Goal: Task Accomplishment & Management: Use online tool/utility

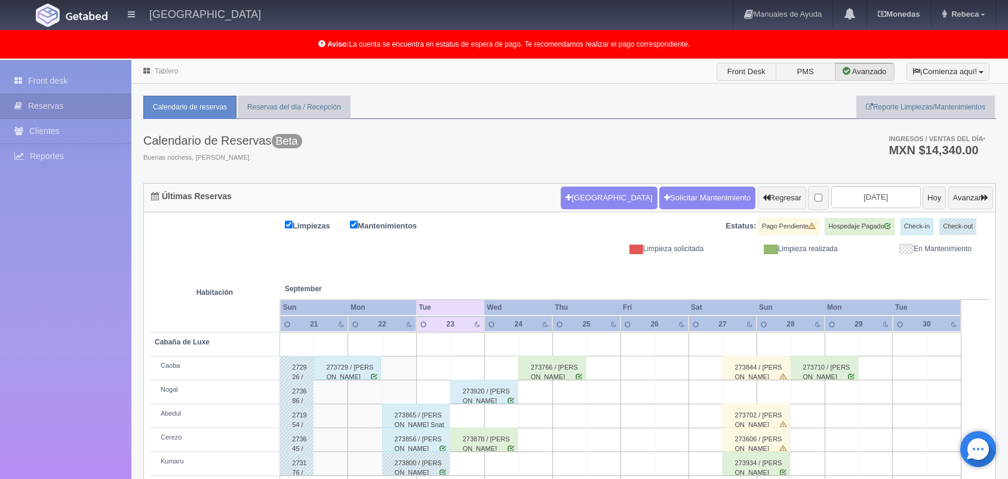
scroll to position [119, 0]
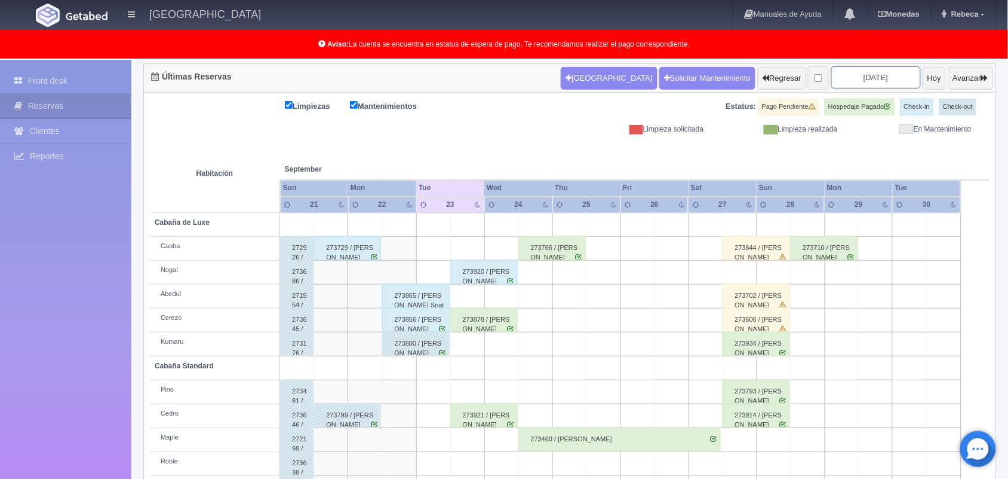
click at [886, 82] on input "2025-09-23" at bounding box center [877, 77] width 90 height 22
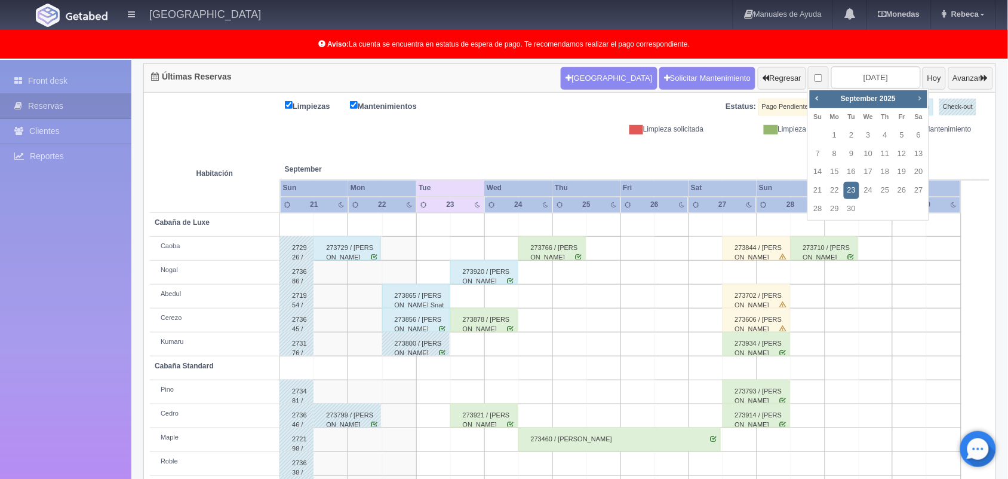
click at [918, 96] on span "Next" at bounding box center [920, 98] width 10 height 10
click at [903, 210] on link "31" at bounding box center [902, 208] width 16 height 17
type input "2025-10-31"
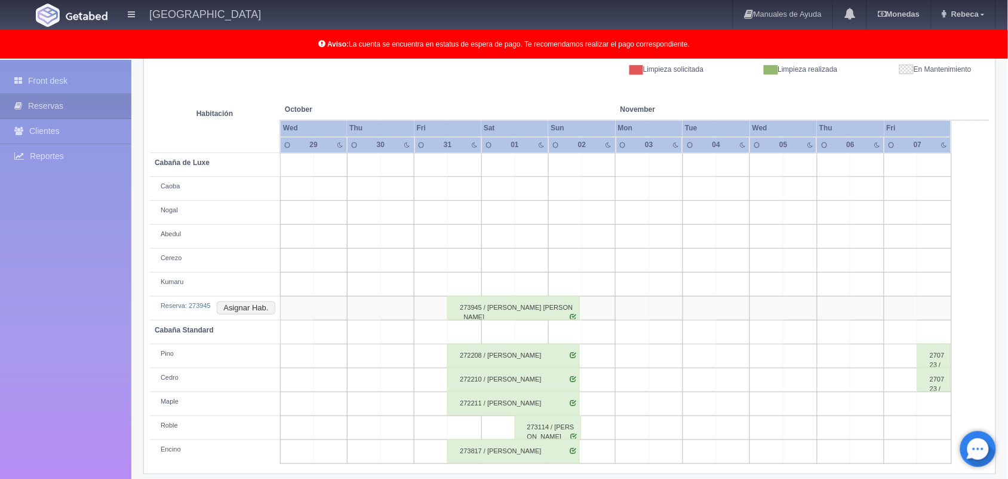
scroll to position [190, 0]
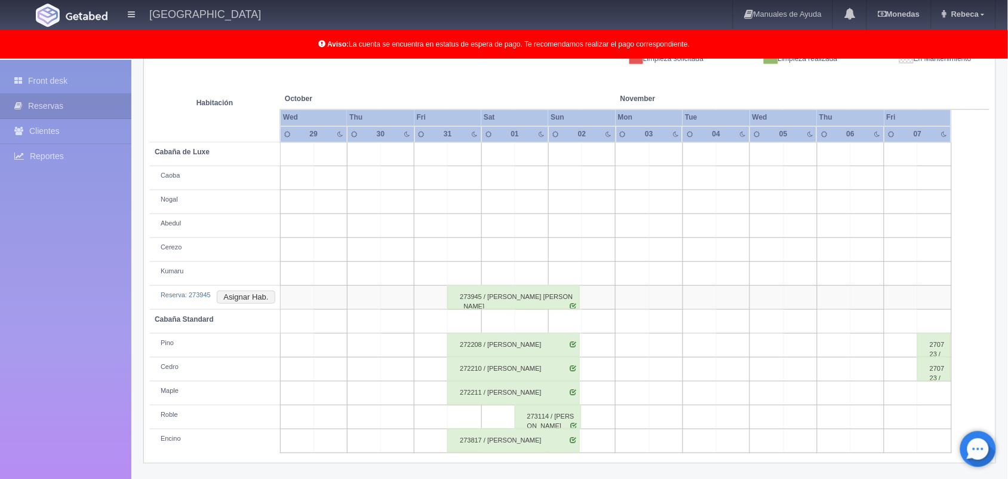
click at [507, 296] on div "273945 / ADRIANA SARUSI BAHENA PEREZ" at bounding box center [513, 297] width 133 height 24
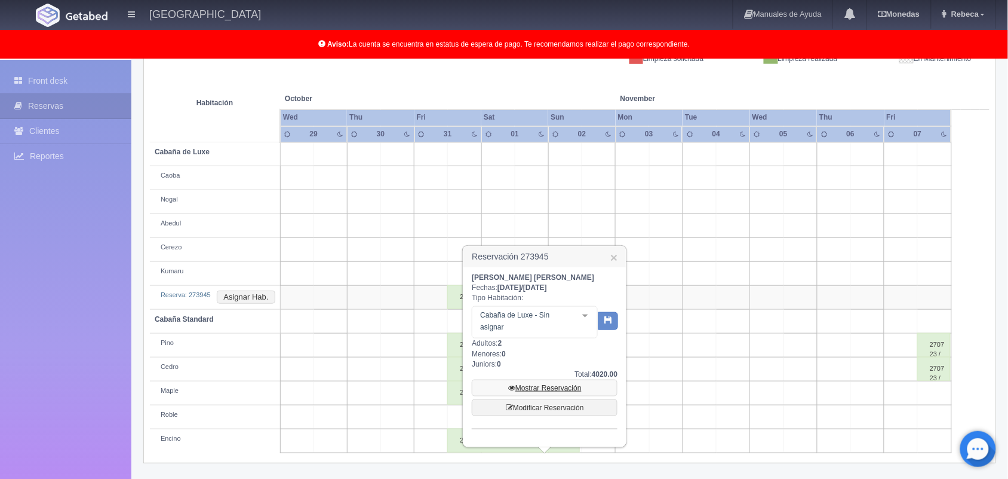
click at [535, 383] on link "Mostrar Reservación" at bounding box center [545, 387] width 146 height 17
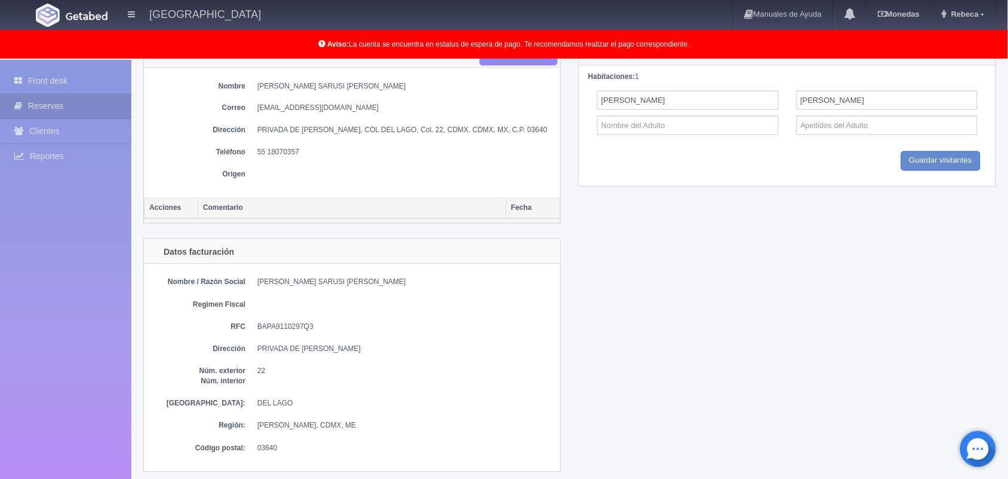
scroll to position [605, 0]
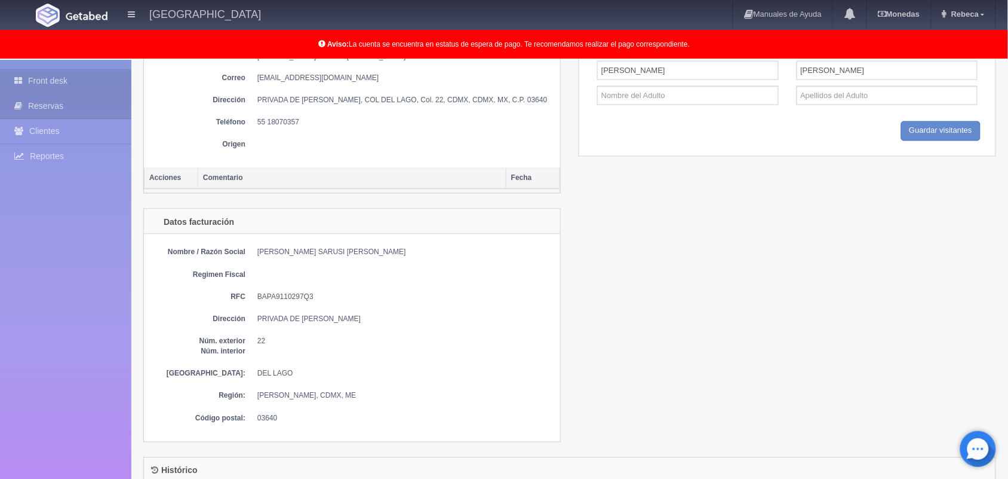
click at [90, 75] on link "Front desk" at bounding box center [65, 81] width 131 height 24
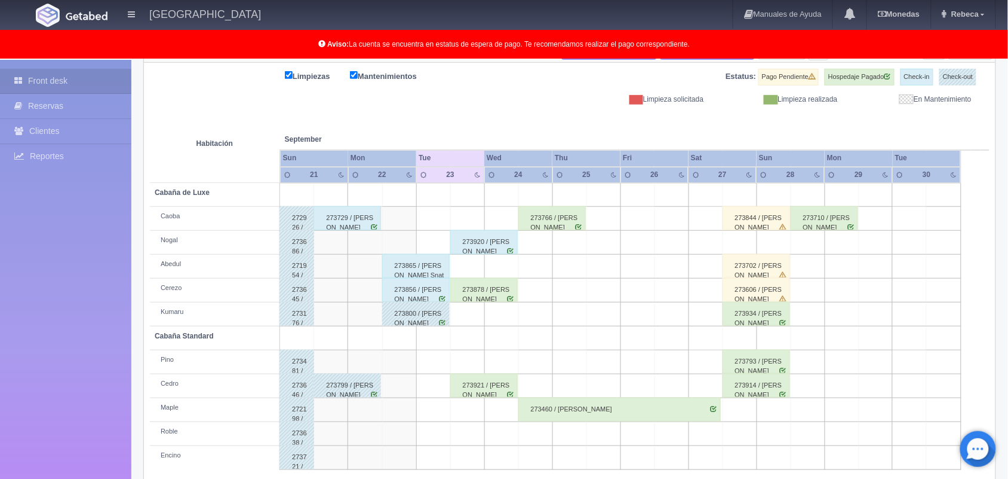
scroll to position [166, 0]
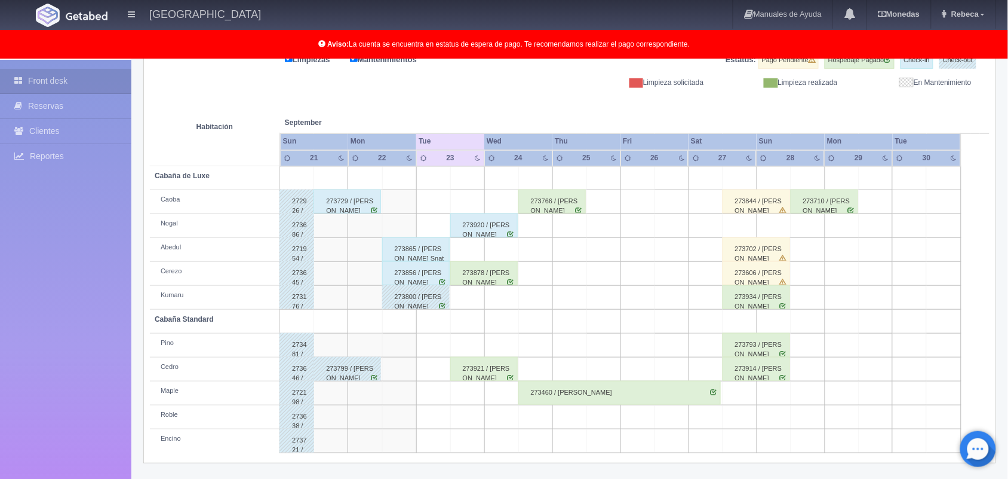
click at [416, 243] on div "273865 / Juan Uriel Snato Mijansos" at bounding box center [416, 249] width 68 height 24
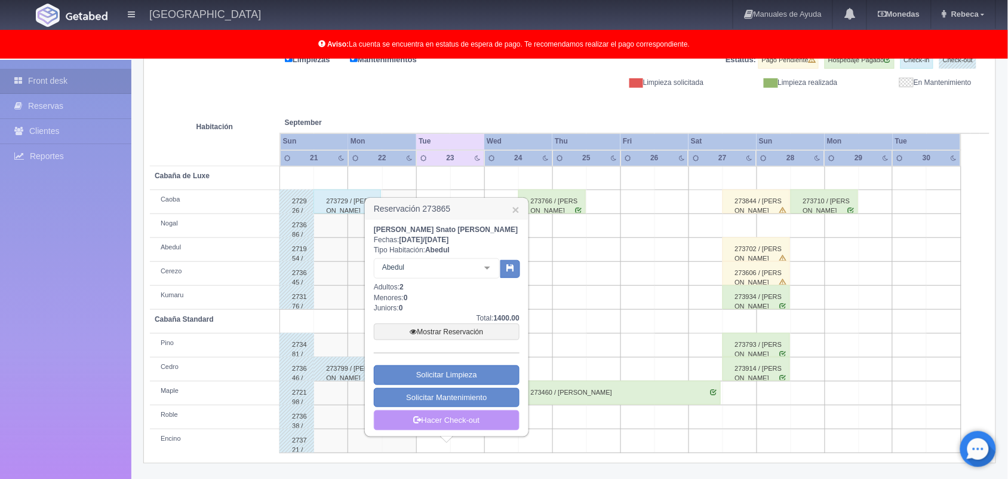
click at [453, 425] on link "Hacer Check-out" at bounding box center [447, 420] width 146 height 20
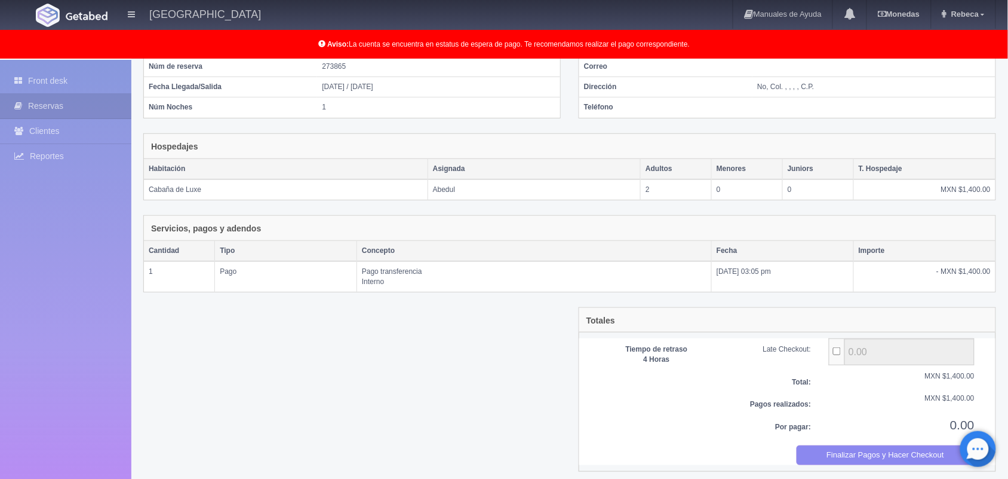
scroll to position [130, 0]
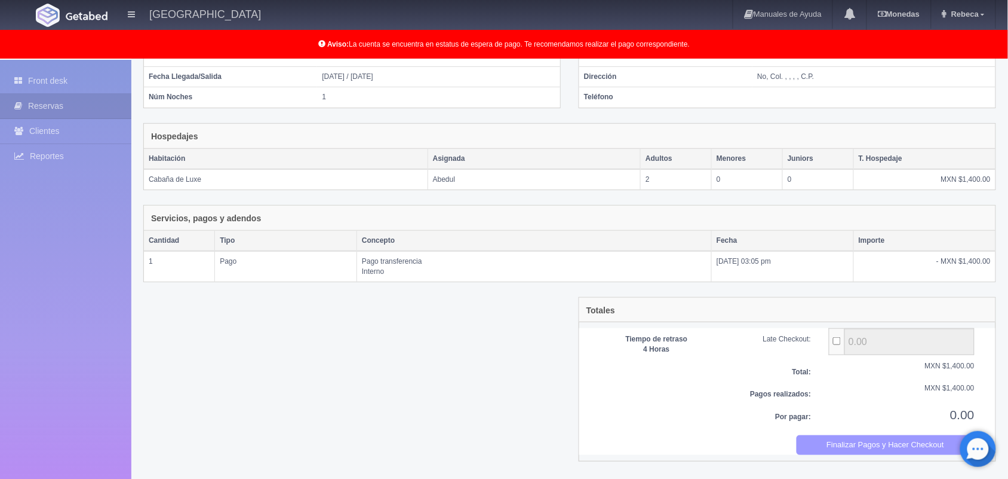
click at [866, 449] on button "Finalizar Pagos y Hacer Checkout" at bounding box center [886, 445] width 179 height 20
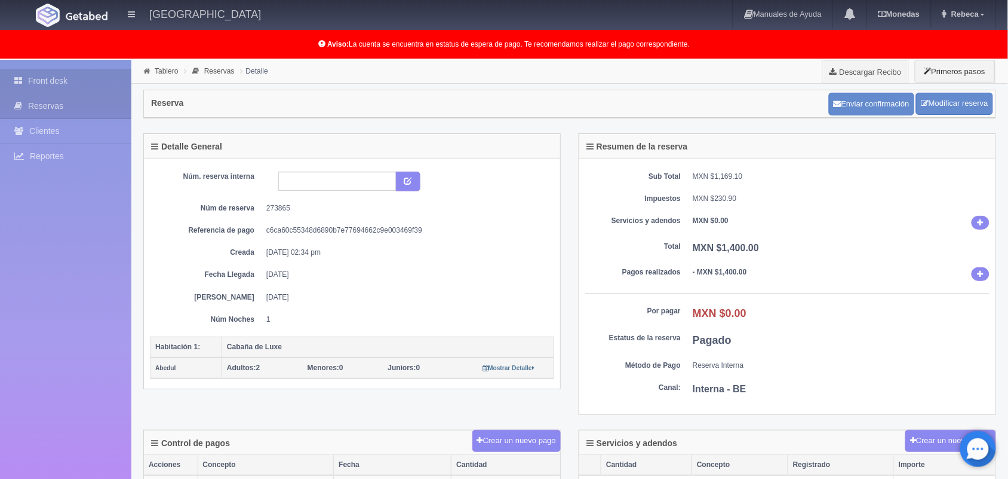
click at [85, 79] on link "Front desk" at bounding box center [65, 81] width 131 height 24
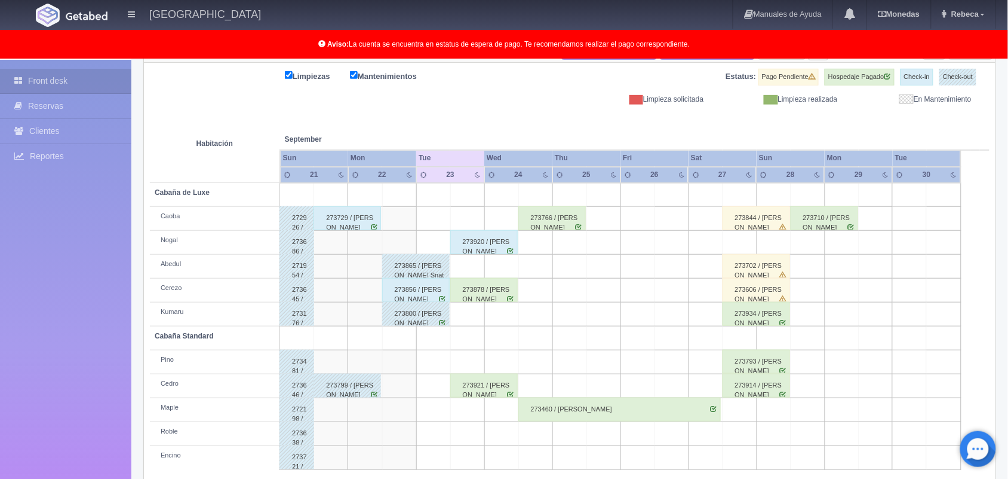
scroll to position [166, 0]
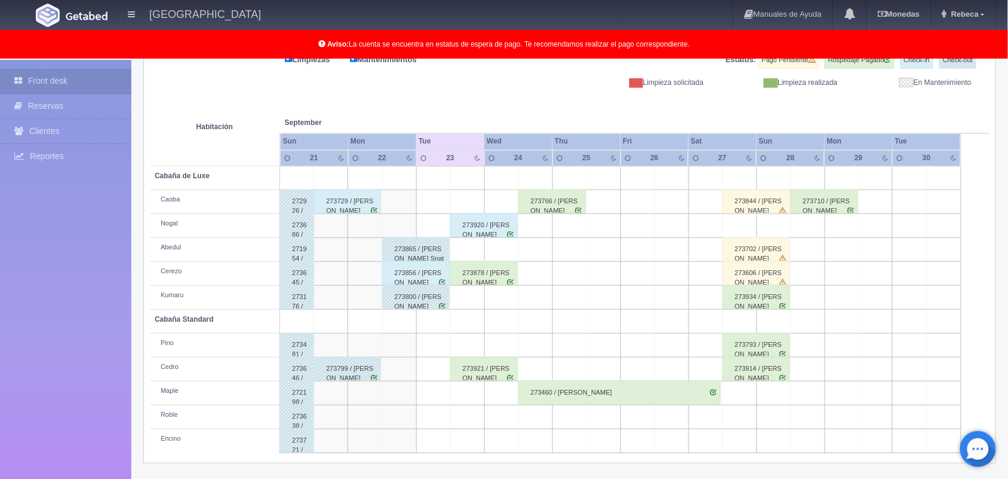
click at [407, 276] on div "273856 / Karyme Solorzano Ibarra" at bounding box center [416, 273] width 68 height 24
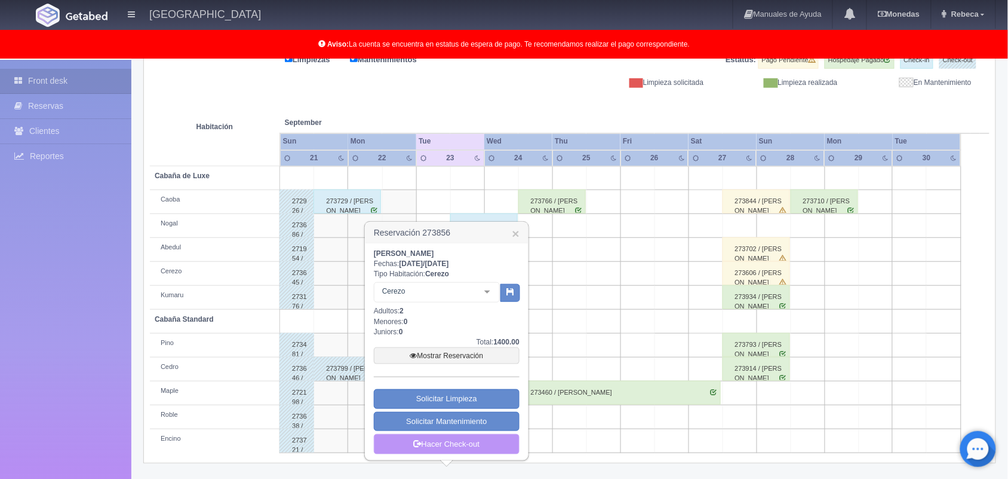
click at [468, 446] on link "Hacer Check-out" at bounding box center [447, 444] width 146 height 20
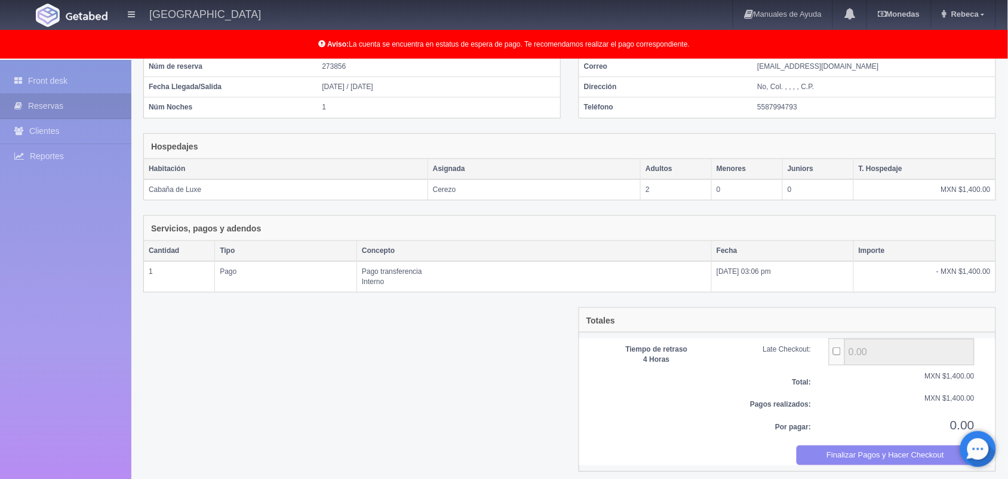
scroll to position [130, 0]
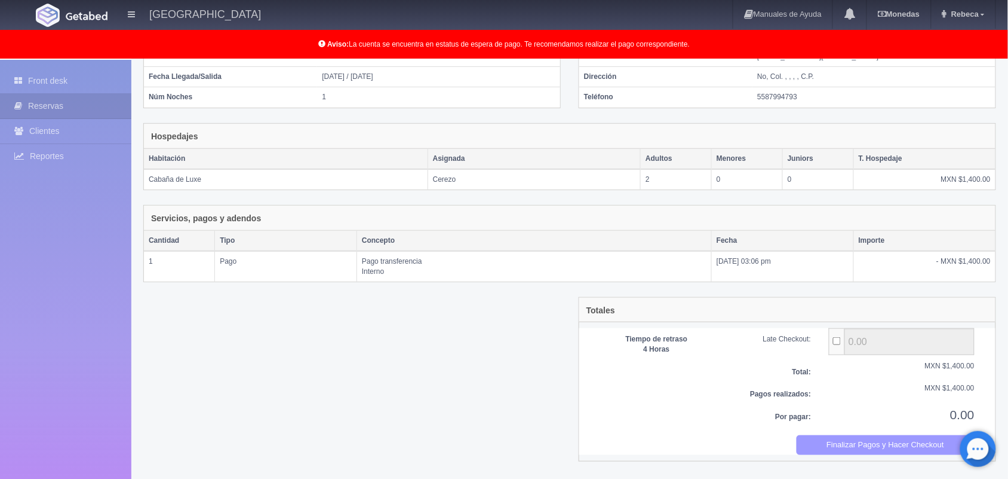
click at [867, 444] on button "Finalizar Pagos y Hacer Checkout" at bounding box center [886, 445] width 179 height 20
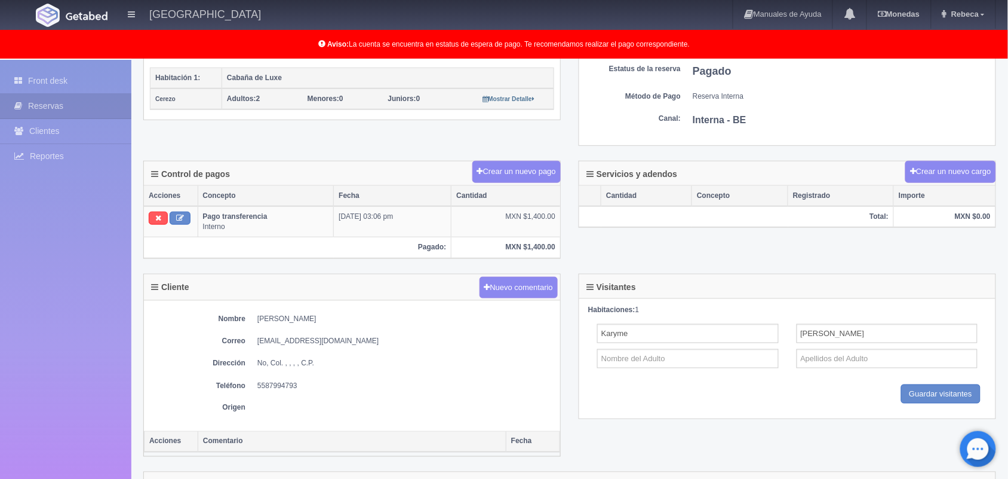
scroll to position [299, 0]
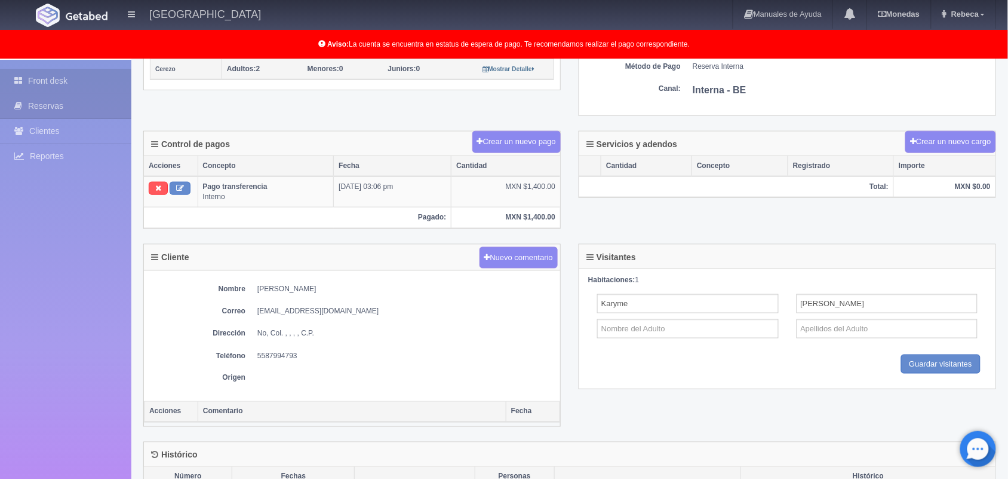
click at [100, 78] on link "Front desk" at bounding box center [65, 81] width 131 height 24
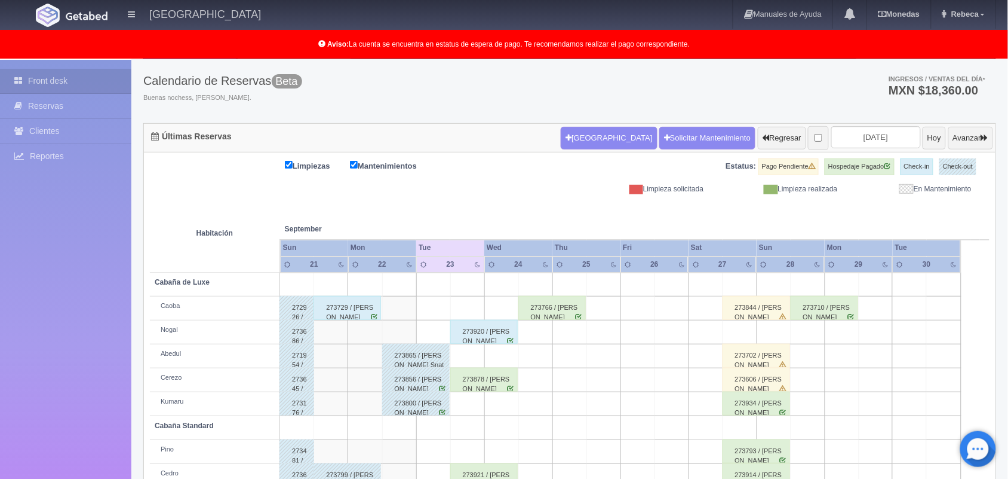
scroll to position [90, 0]
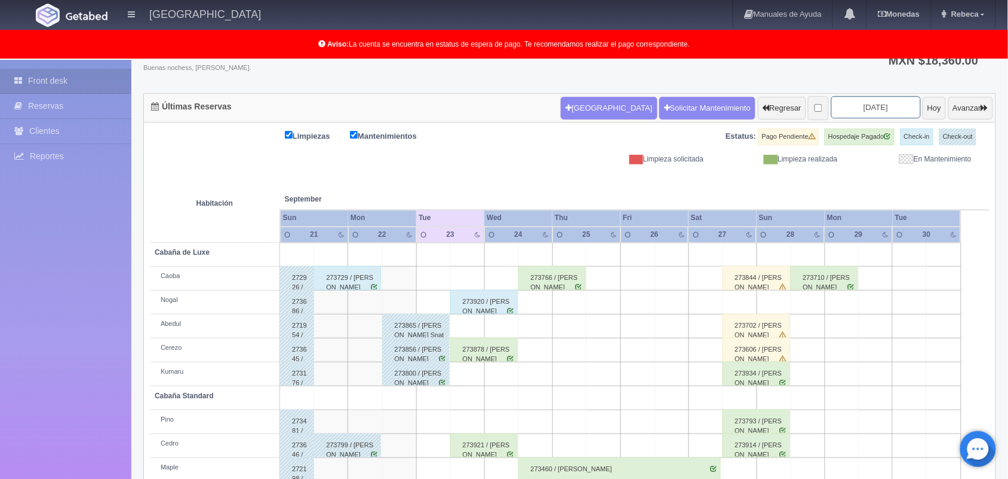
click at [876, 109] on input "2025-09-23" at bounding box center [877, 107] width 90 height 22
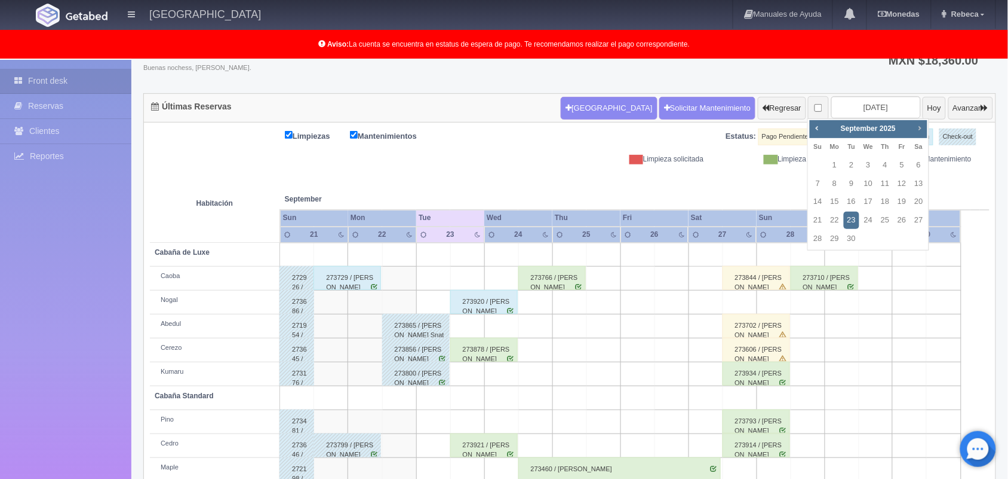
click at [918, 127] on span "Next" at bounding box center [920, 128] width 10 height 10
click at [920, 160] on link "1" at bounding box center [920, 165] width 16 height 17
type input "[DATE]"
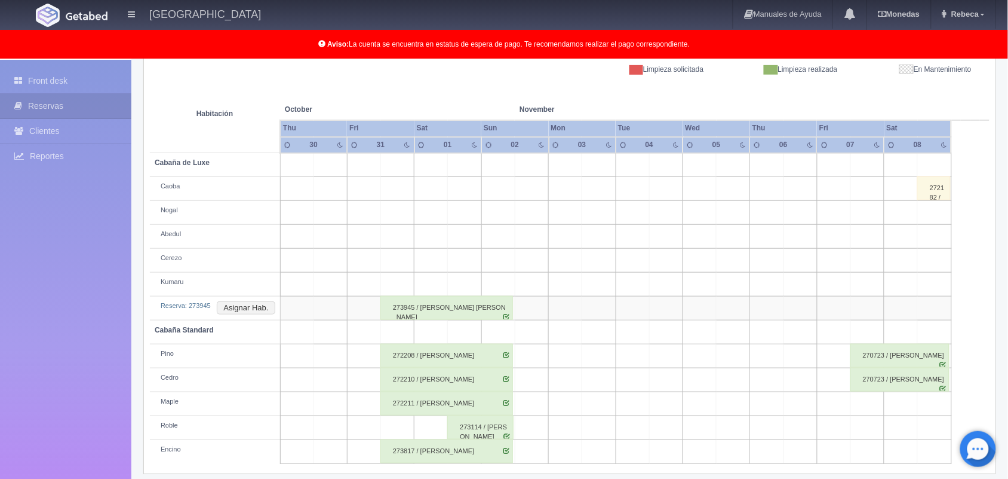
scroll to position [190, 0]
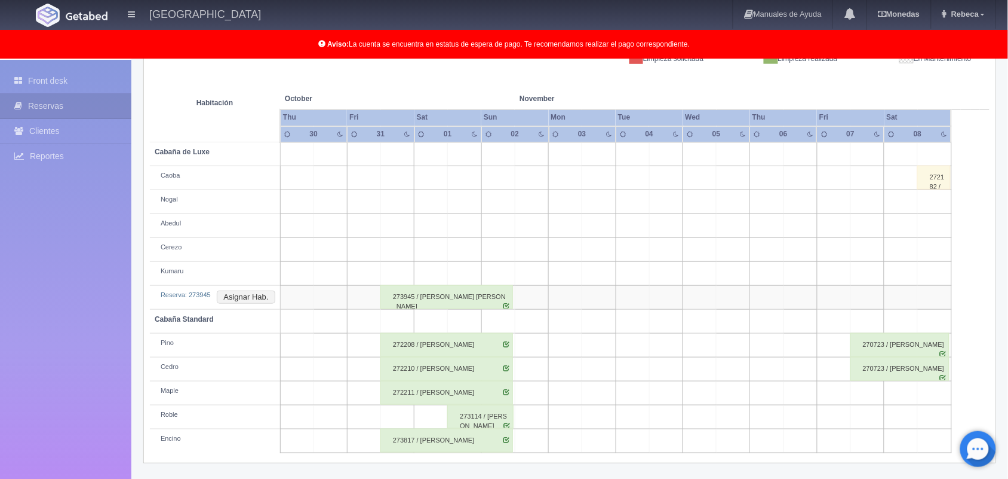
click at [449, 298] on div "273945 / ADRIANA SARUSI BAHENA PEREZ" at bounding box center [447, 297] width 133 height 24
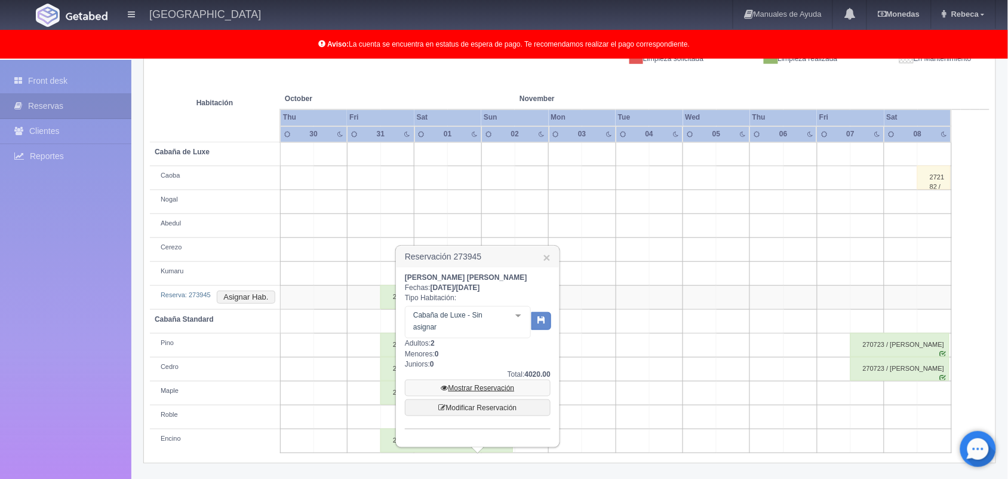
click at [485, 387] on link "Mostrar Reservación" at bounding box center [478, 387] width 146 height 17
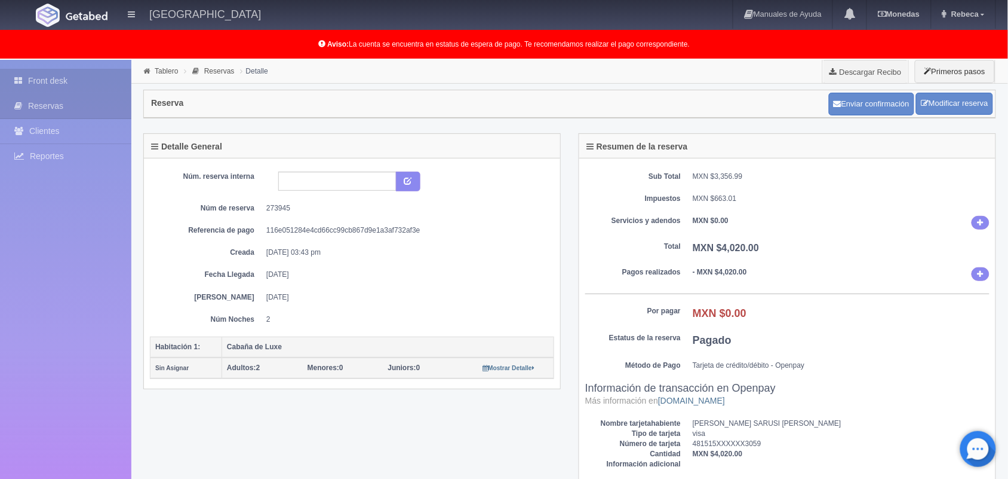
click at [88, 81] on link "Front desk" at bounding box center [65, 81] width 131 height 24
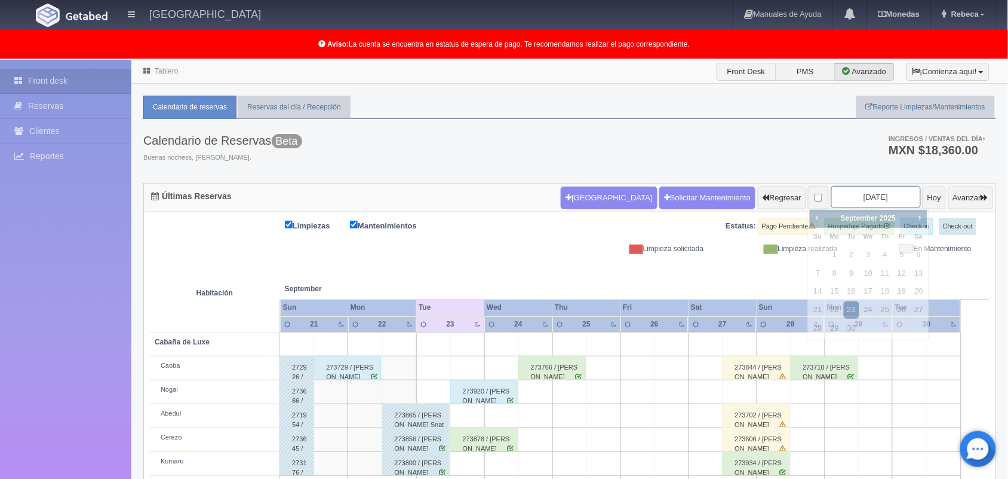
click at [875, 196] on input "[DATE]" at bounding box center [877, 197] width 90 height 22
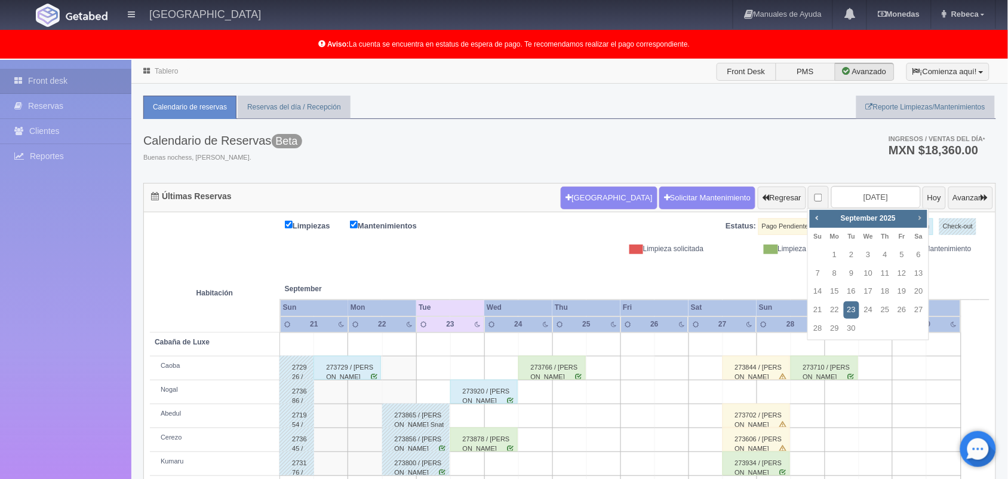
click at [918, 215] on span "Next" at bounding box center [920, 218] width 10 height 10
click at [924, 251] on link "1" at bounding box center [920, 254] width 16 height 17
type input "2025-11-01"
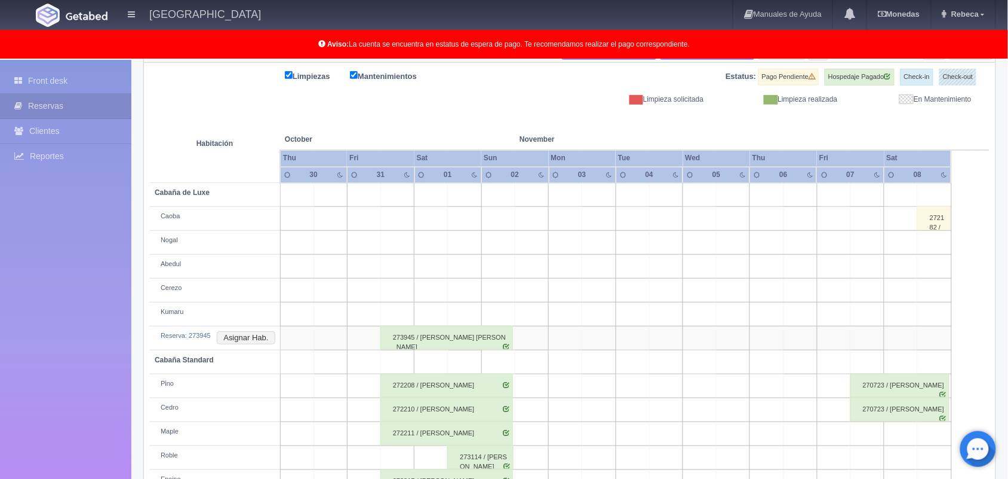
scroll to position [179, 0]
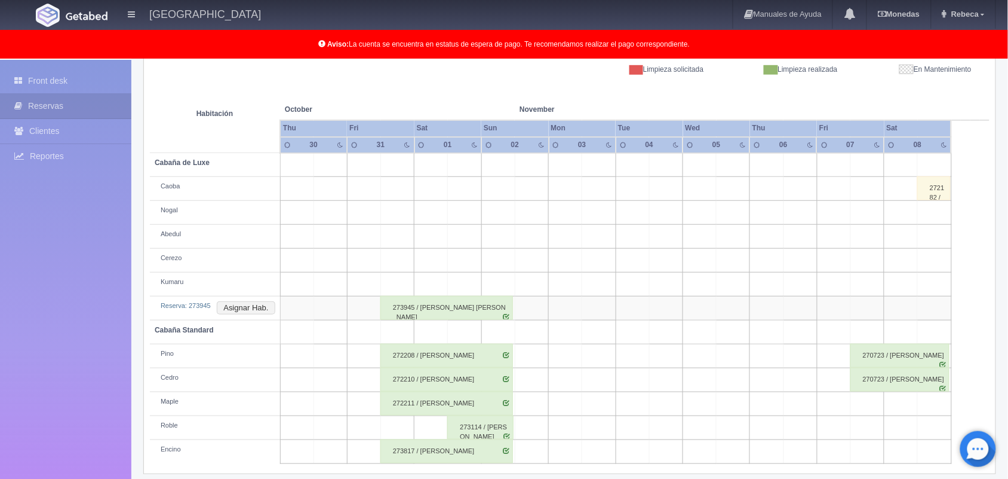
click at [438, 308] on div "273945 / ADRIANA SARUSI BAHENA PEREZ" at bounding box center [447, 308] width 133 height 24
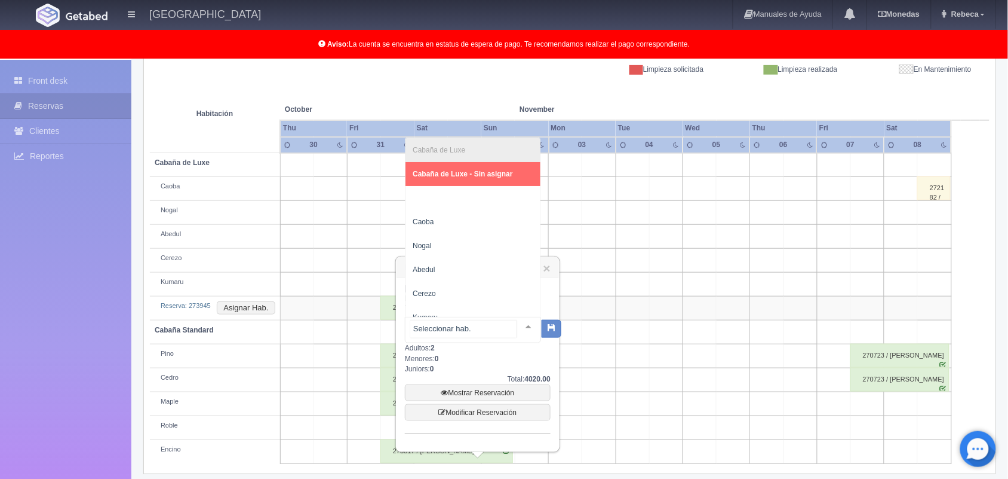
click at [518, 326] on div at bounding box center [529, 326] width 24 height 18
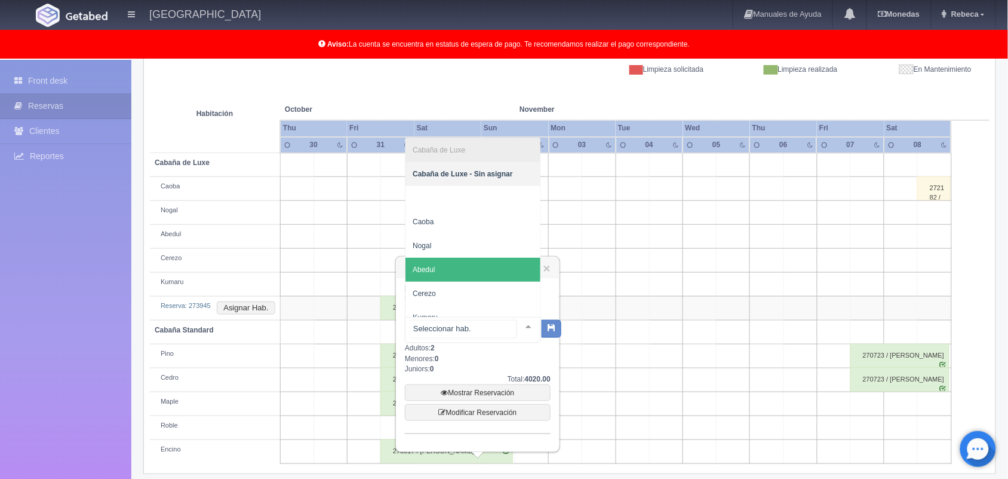
click at [493, 266] on span "Abedul" at bounding box center [473, 269] width 135 height 24
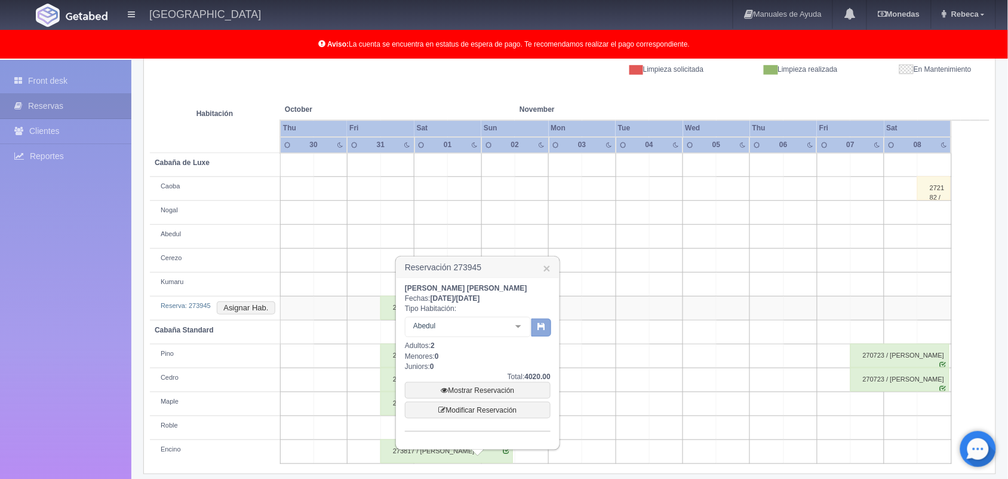
click at [539, 329] on icon "button" at bounding box center [542, 326] width 8 height 8
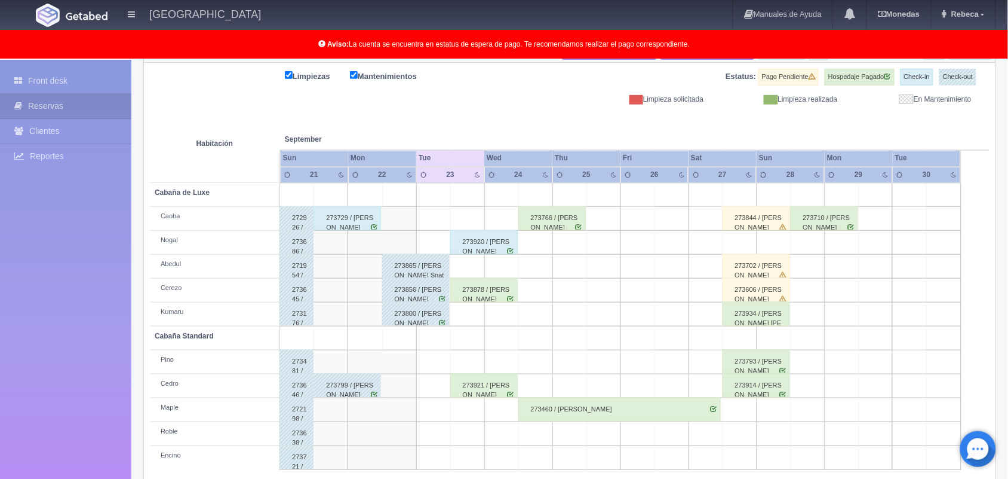
scroll to position [166, 0]
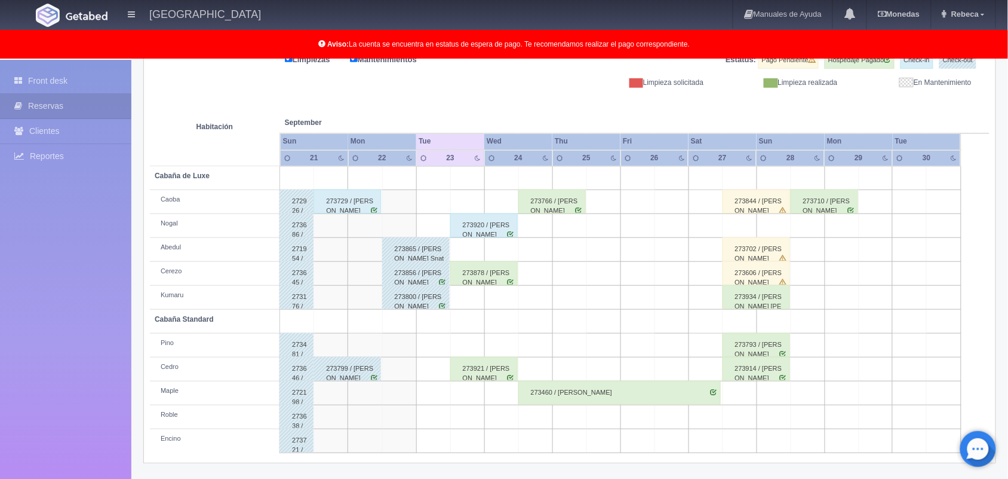
click at [362, 200] on div "273729 / Estefania González" at bounding box center [348, 201] width 68 height 24
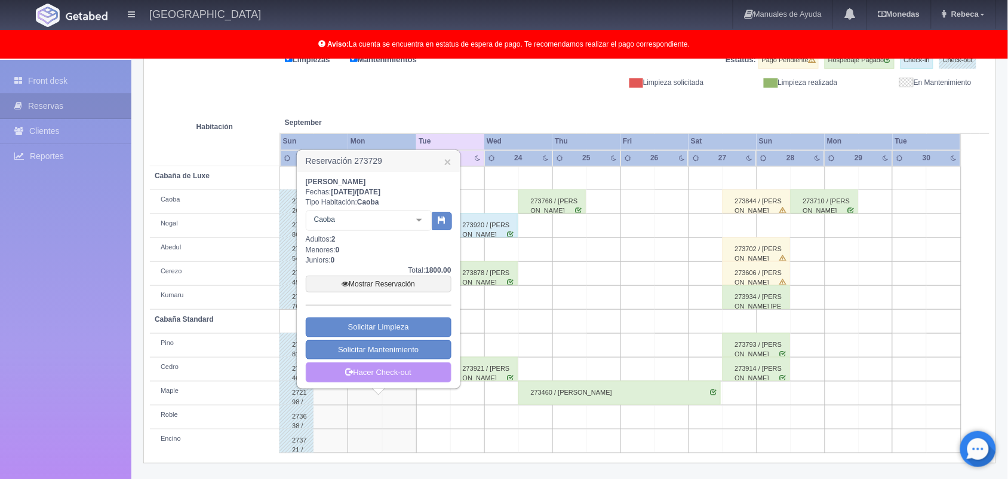
click at [381, 376] on link "Hacer Check-out" at bounding box center [379, 372] width 146 height 20
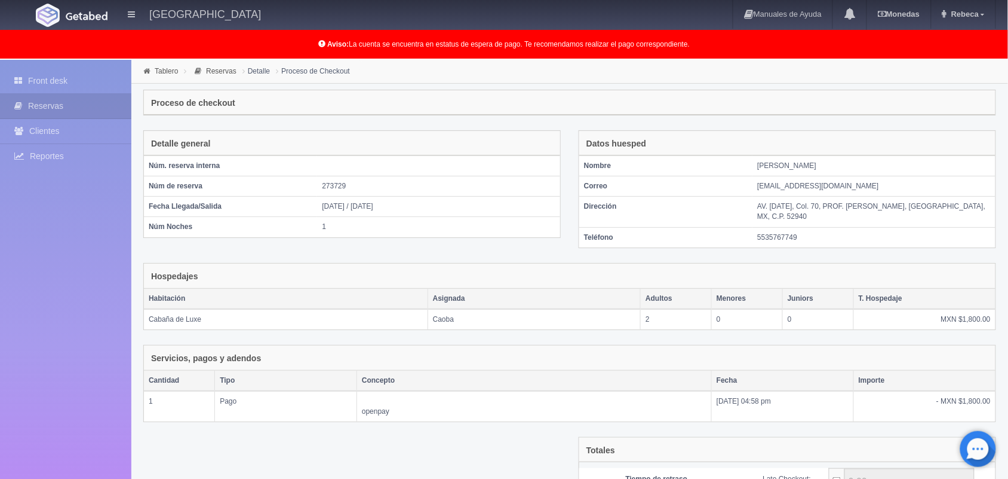
scroll to position [141, 0]
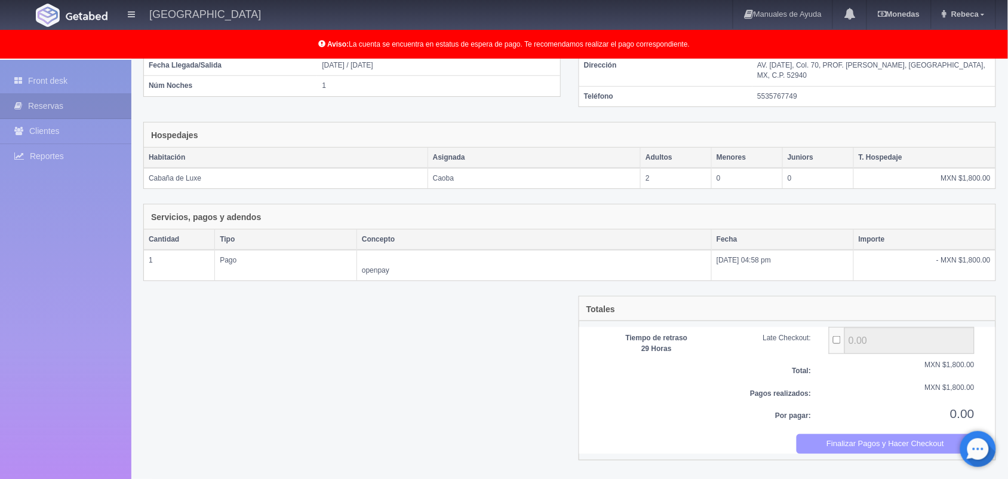
click at [859, 449] on button "Finalizar Pagos y Hacer Checkout" at bounding box center [886, 444] width 179 height 20
drag, startPoint x: 940, startPoint y: 0, endPoint x: 392, endPoint y: 426, distance: 694.0
click at [392, 426] on div "Totales Tiempo de retraso 29 Horas Late Checkout: 0.00 Total: MXN $1,800.00 Pag…" at bounding box center [569, 385] width 871 height 179
click at [980, 12] on link "Rebeca" at bounding box center [964, 14] width 65 height 29
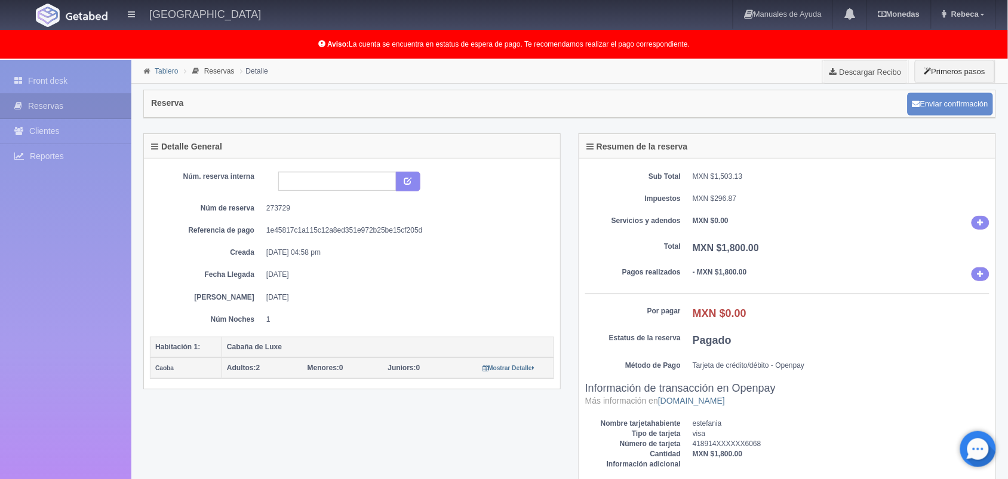
click at [166, 72] on link "Tablero" at bounding box center [166, 71] width 23 height 8
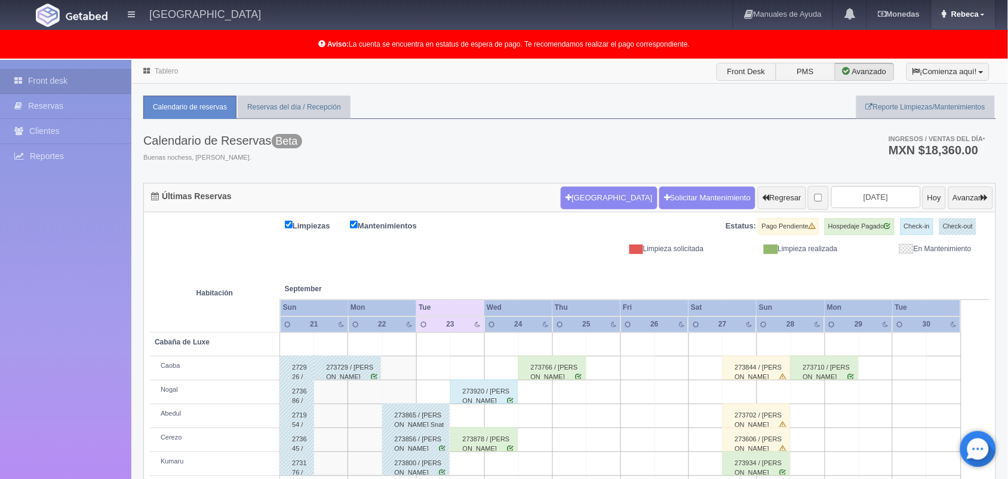
click at [980, 11] on link "Rebeca" at bounding box center [964, 14] width 65 height 29
click at [936, 56] on link "Salir / Log Out" at bounding box center [948, 56] width 94 height 15
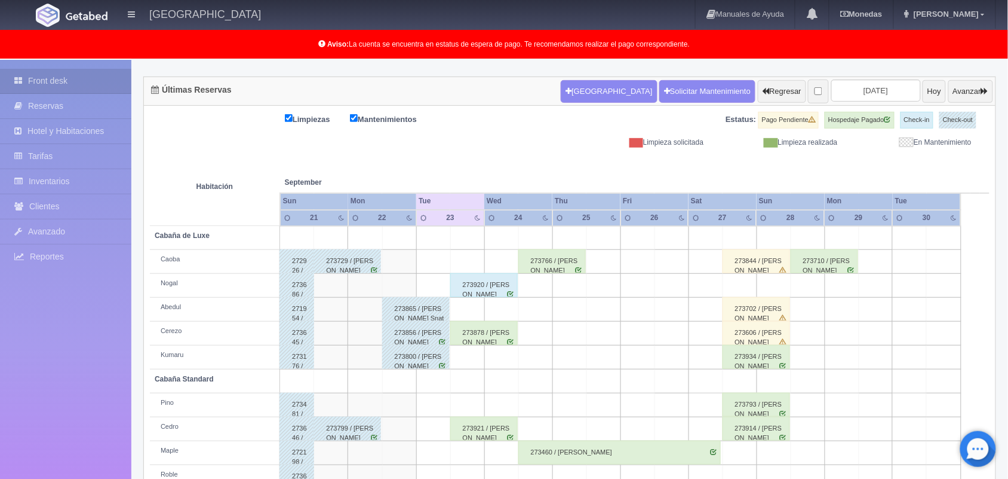
scroll to position [67, 0]
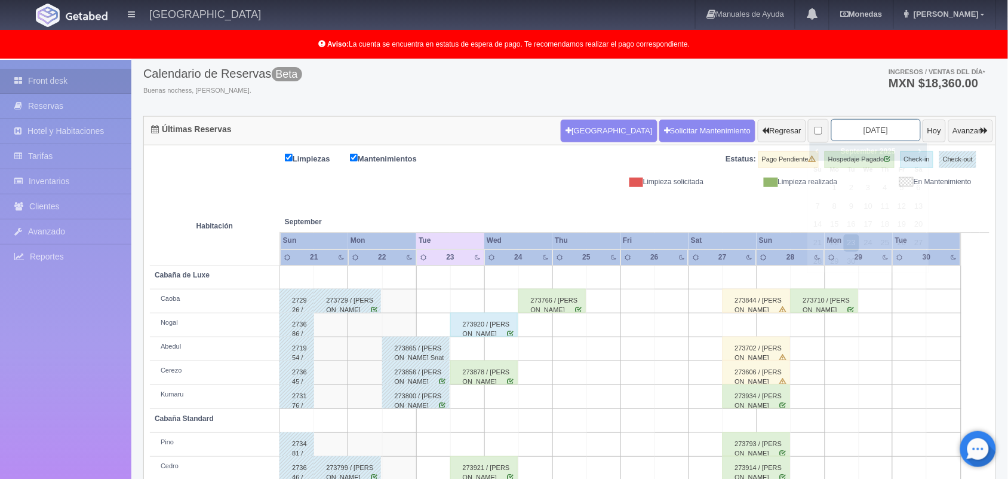
click at [846, 134] on input "2025-09-23" at bounding box center [877, 130] width 90 height 22
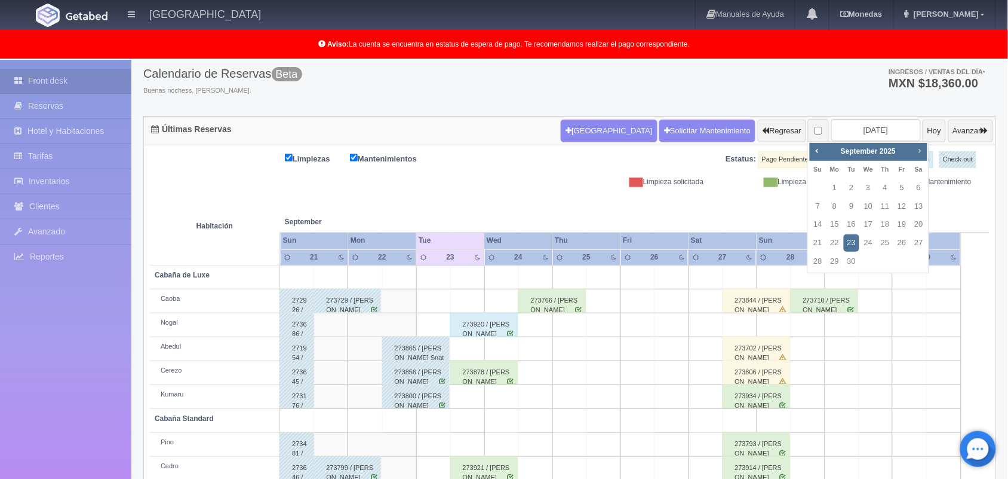
click at [917, 154] on span "Next" at bounding box center [920, 151] width 10 height 10
click at [903, 264] on link "31" at bounding box center [902, 261] width 16 height 17
type input "[DATE]"
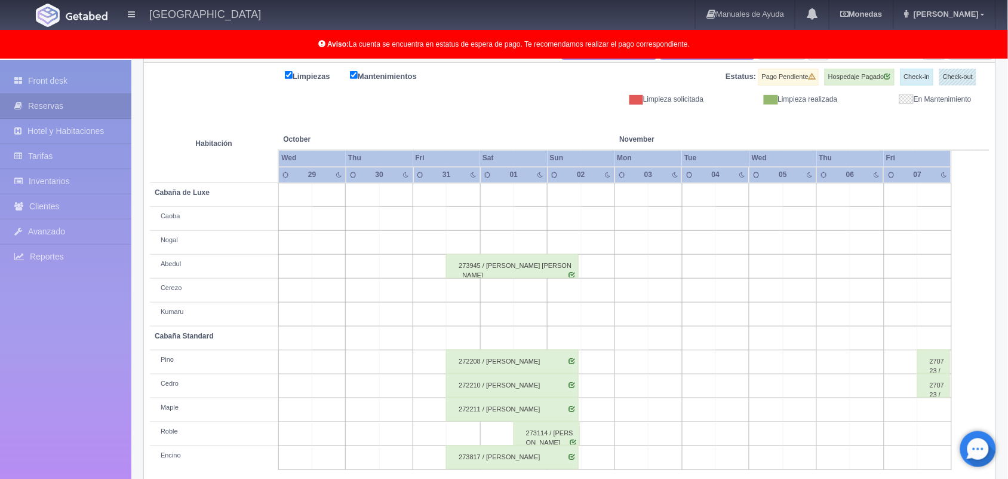
scroll to position [166, 0]
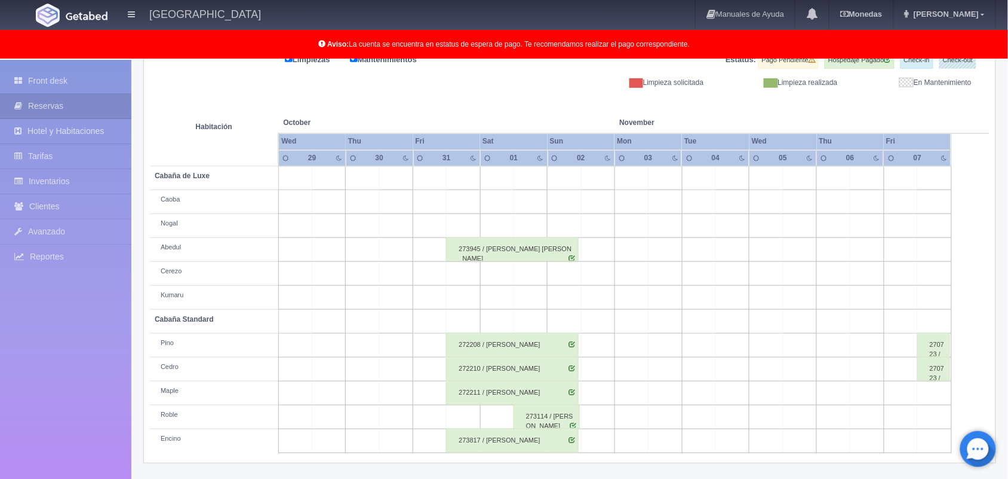
click at [505, 259] on div "273945 / [PERSON_NAME] [PERSON_NAME]" at bounding box center [512, 249] width 133 height 24
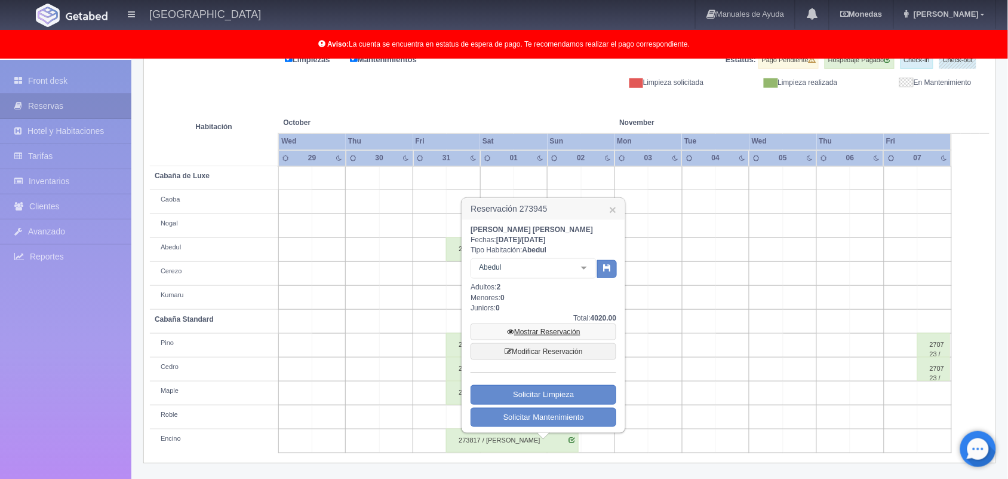
click at [554, 327] on link "Mostrar Reservación" at bounding box center [544, 331] width 146 height 17
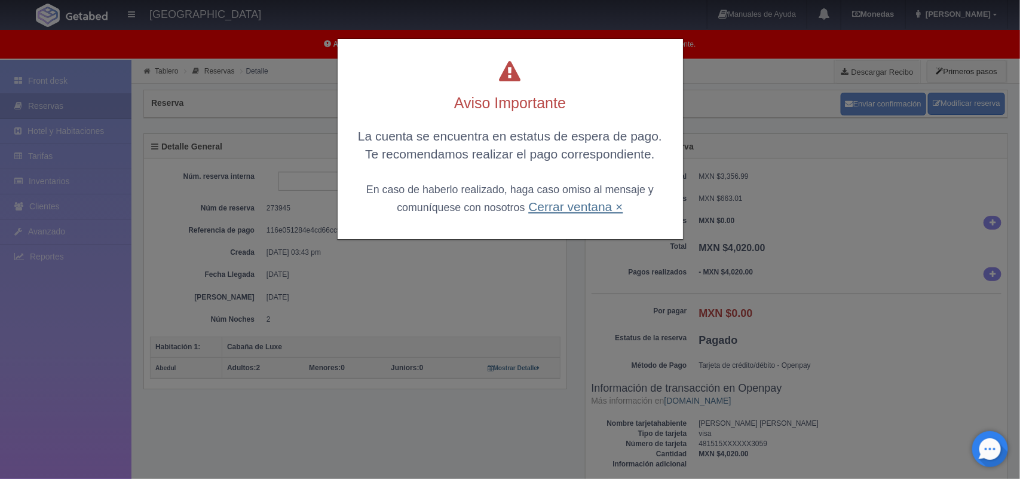
click at [554, 208] on link "Cerrar ventana ×" at bounding box center [575, 207] width 94 height 14
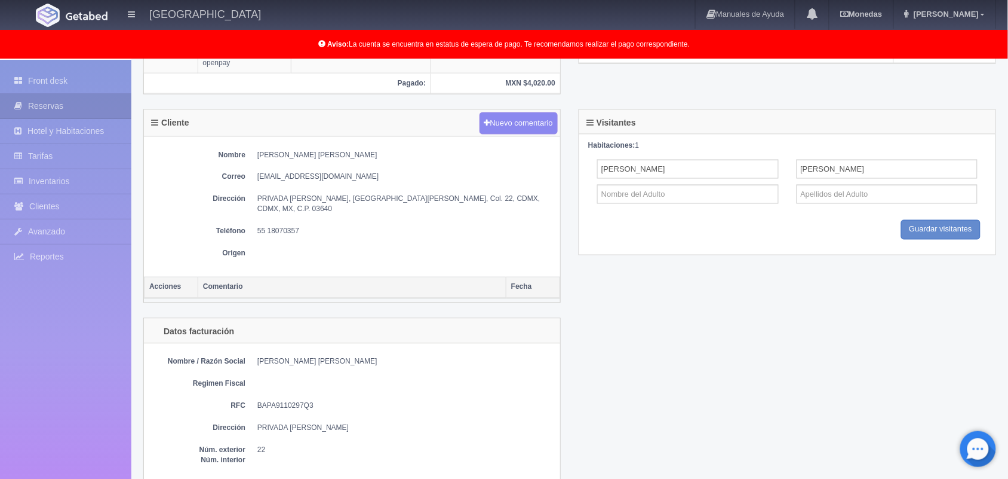
scroll to position [510, 0]
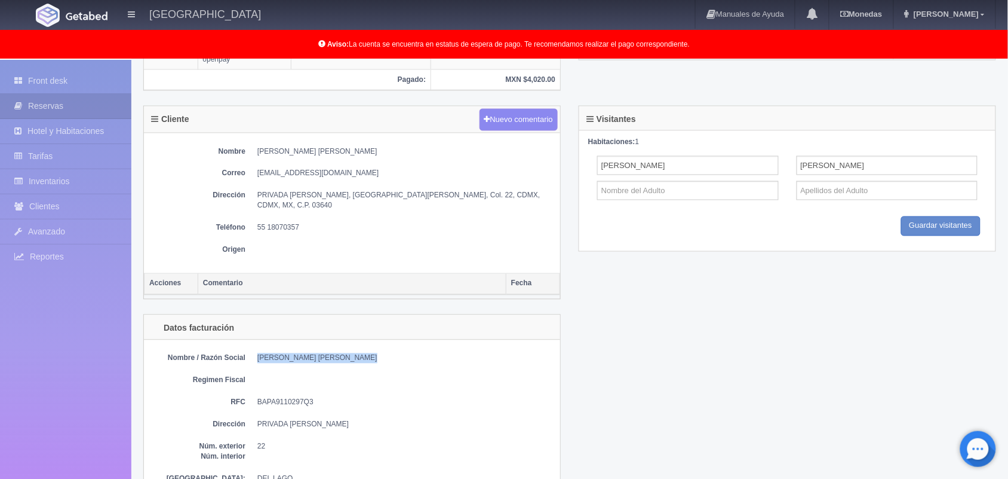
drag, startPoint x: 372, startPoint y: 351, endPoint x: 258, endPoint y: 339, distance: 114.7
click at [258, 340] on div "Nombre / Razón Social [PERSON_NAME] [PERSON_NAME] Regimen Fiscal RFC BAPA911029…" at bounding box center [352, 443] width 416 height 207
copy dd "[PERSON_NAME] [PERSON_NAME]"
drag, startPoint x: 312, startPoint y: 393, endPoint x: 258, endPoint y: 384, distance: 54.4
click at [258, 384] on div "Nombre / Razón Social [PERSON_NAME] [PERSON_NAME] Regimen Fiscal RFC BAPA911029…" at bounding box center [352, 443] width 416 height 207
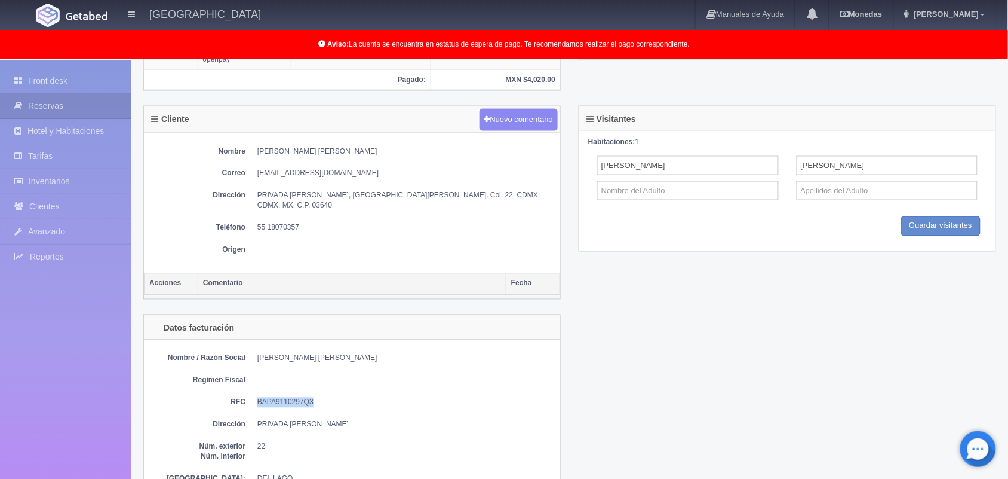
copy dd "BAPA9110297Q3"
drag, startPoint x: 321, startPoint y: 420, endPoint x: 257, endPoint y: 415, distance: 64.1
click at [257, 419] on dd "PRIVADA [PERSON_NAME]" at bounding box center [405, 424] width 297 height 10
copy dd "PRIVADA [PERSON_NAME]"
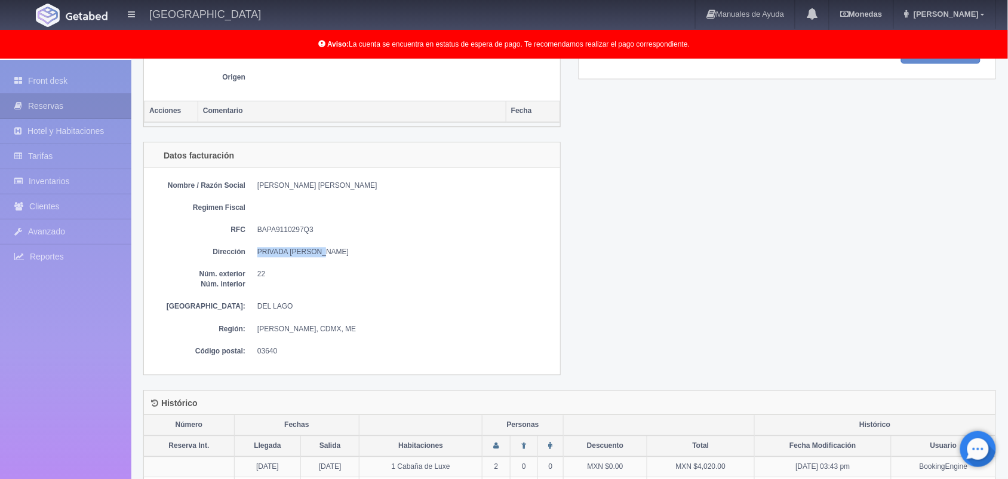
scroll to position [596, 0]
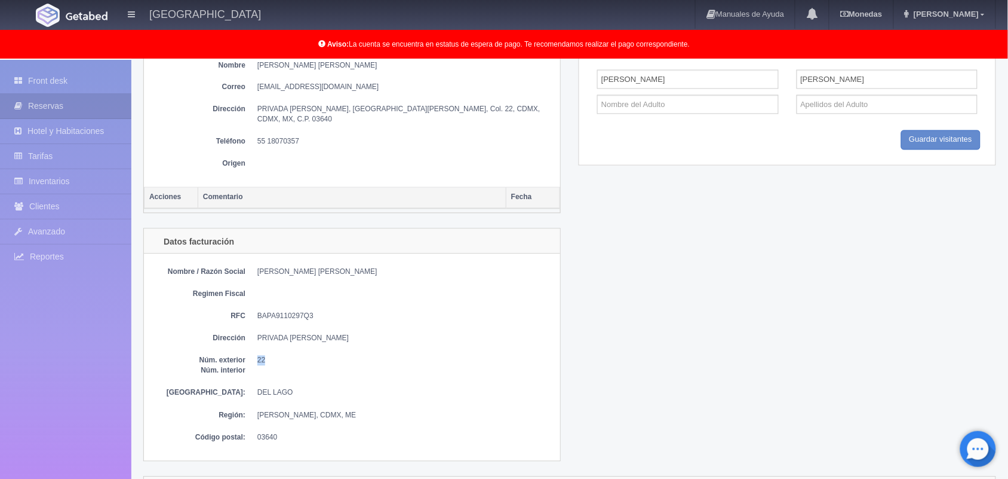
drag, startPoint x: 265, startPoint y: 354, endPoint x: 256, endPoint y: 352, distance: 9.0
click at [256, 355] on dl "Núm. exterior 22 Núm. interior" at bounding box center [352, 365] width 404 height 20
copy dd "22"
drag, startPoint x: 276, startPoint y: 430, endPoint x: 256, endPoint y: 429, distance: 20.3
click at [256, 433] on dl "Código postal: 03640" at bounding box center [352, 438] width 404 height 10
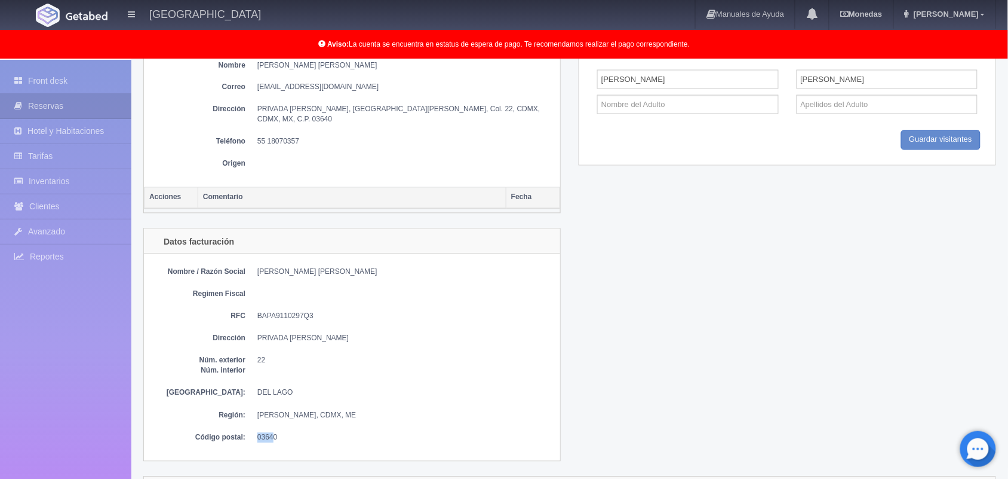
click at [283, 433] on dd "03640" at bounding box center [405, 438] width 297 height 10
drag, startPoint x: 276, startPoint y: 428, endPoint x: 252, endPoint y: 425, distance: 24.2
click at [252, 433] on dl "Código postal: 03640" at bounding box center [352, 438] width 404 height 10
copy dd "03640"
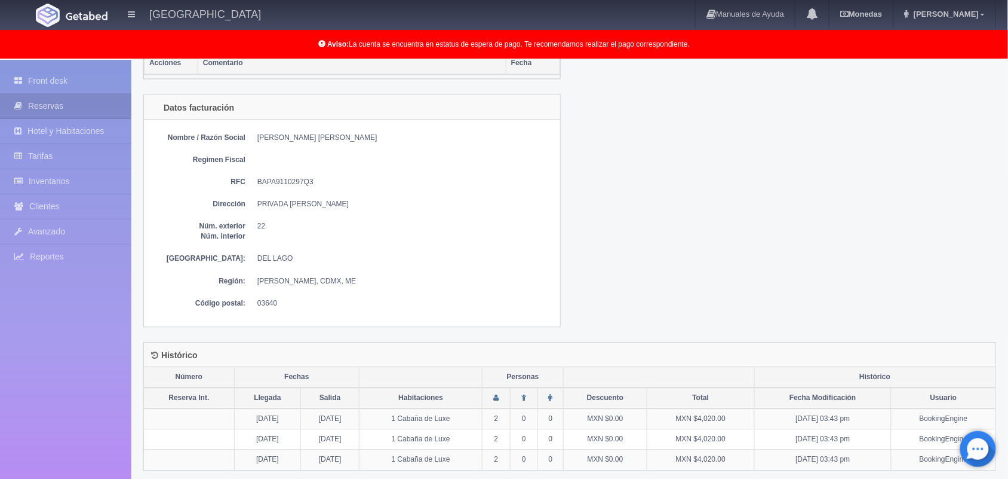
click at [490, 265] on div "Nombre / Razón Social ADRIANA SARUSI BAHENA PEREZ Regimen Fiscal RFC BAPA911029…" at bounding box center [352, 222] width 416 height 207
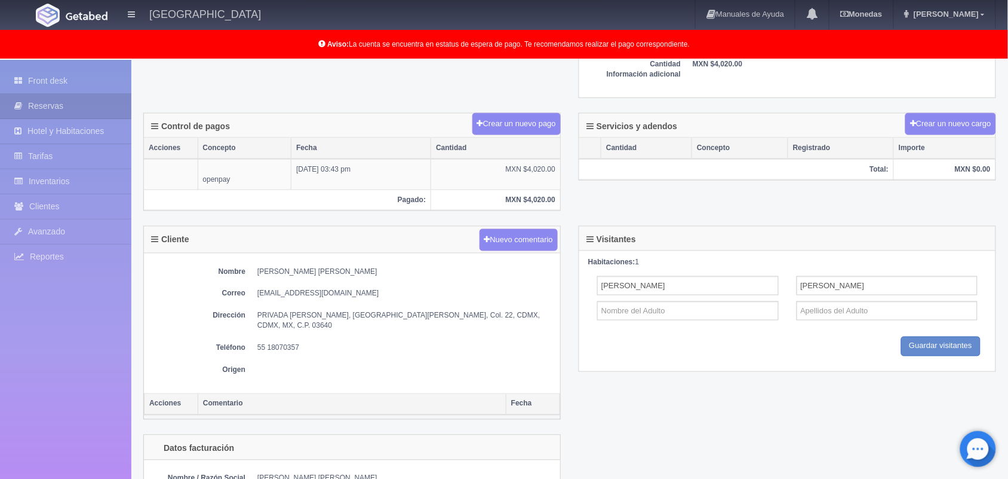
scroll to position [396, 0]
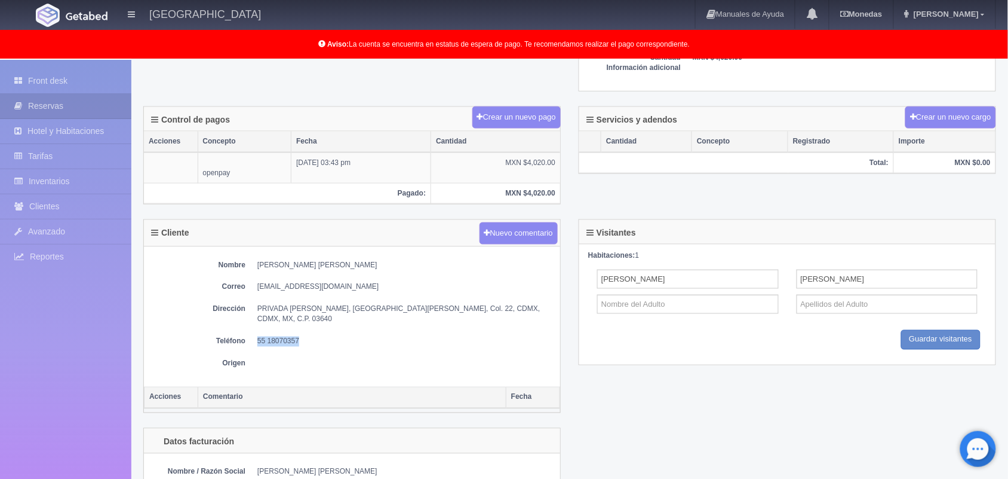
drag, startPoint x: 298, startPoint y: 333, endPoint x: 258, endPoint y: 333, distance: 39.4
click at [258, 336] on dd "55 18070357" at bounding box center [405, 341] width 297 height 10
copy dd "55 18070357"
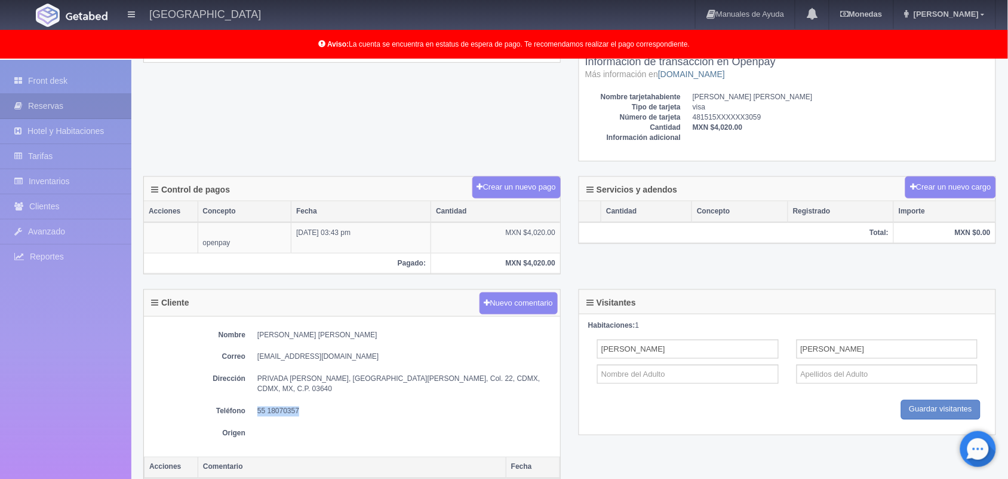
scroll to position [324, 0]
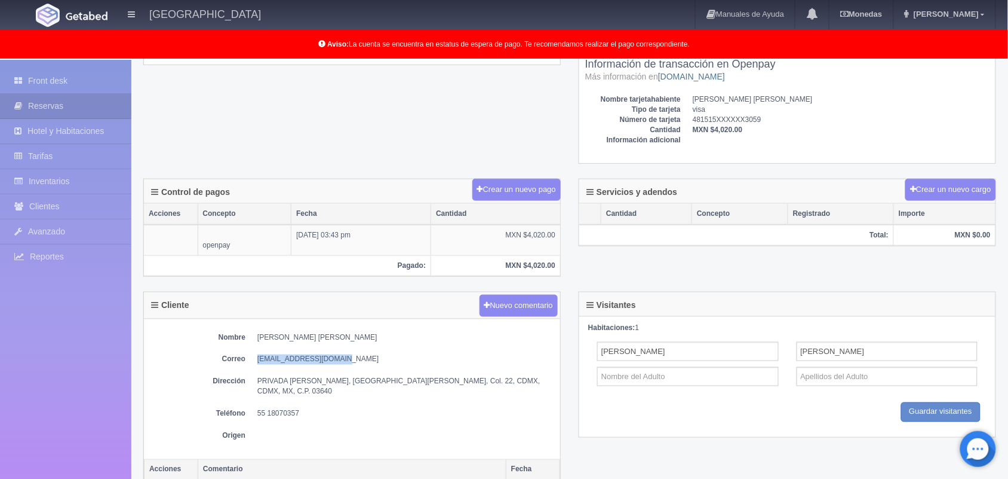
drag, startPoint x: 339, startPoint y: 363, endPoint x: 256, endPoint y: 355, distance: 83.9
click at [256, 355] on div "Nombre ADRIANA SARUSI BAHENA PEREZ Correo sarusibahena@gmail.com Dirección PRIV…" at bounding box center [352, 389] width 416 height 140
copy dd "sarusibahena@gmail.com"
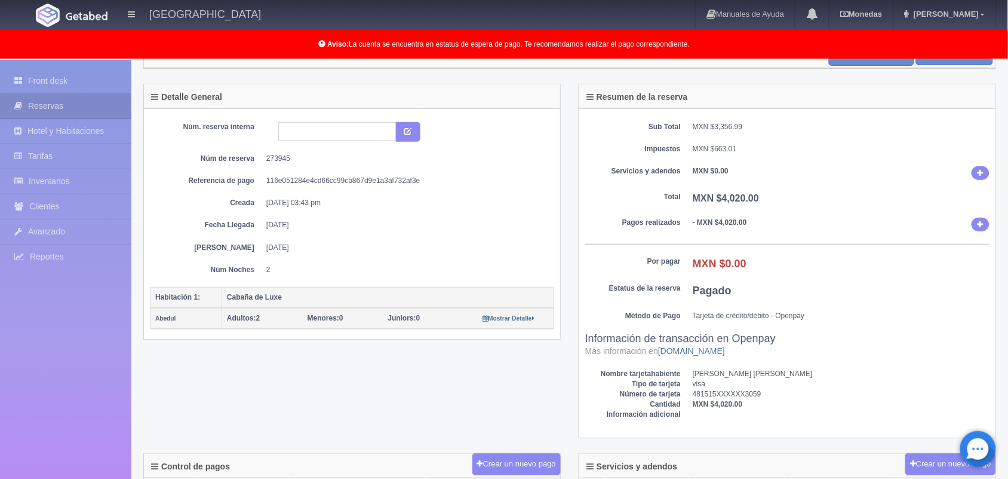
scroll to position [478, 0]
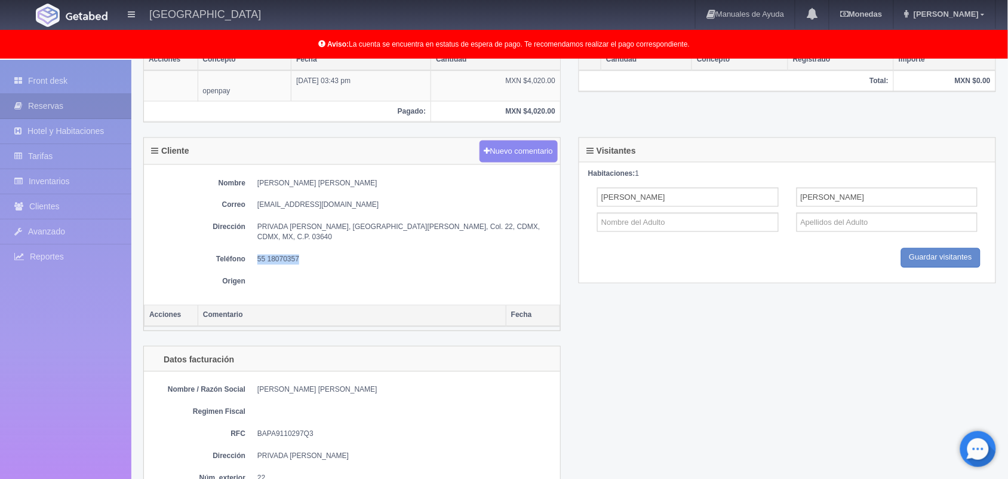
drag, startPoint x: 298, startPoint y: 251, endPoint x: 255, endPoint y: 249, distance: 43.1
click at [255, 255] on dl "Teléfono 55 18070357" at bounding box center [352, 260] width 404 height 10
copy dd "55 18070357"
click at [297, 394] on div "Nombre / Razón Social ADRIANA SARUSI BAHENA PEREZ Regimen Fiscal RFC BAPA911029…" at bounding box center [352, 475] width 416 height 207
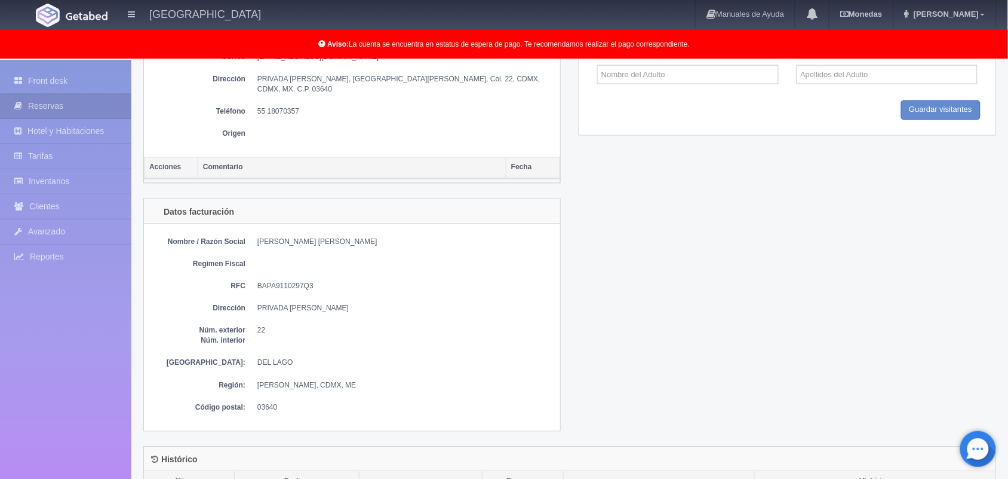
scroll to position [0, 0]
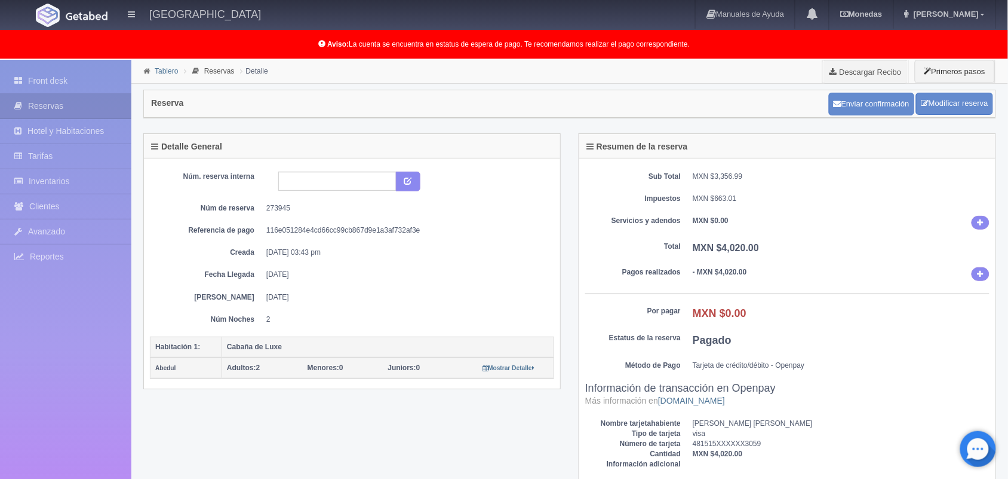
click at [165, 72] on link "Tablero" at bounding box center [166, 71] width 23 height 8
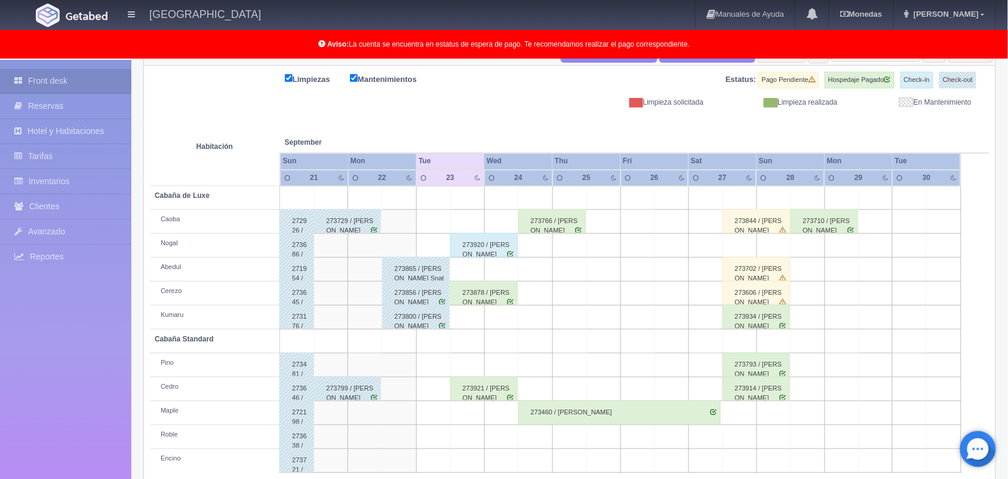
scroll to position [166, 0]
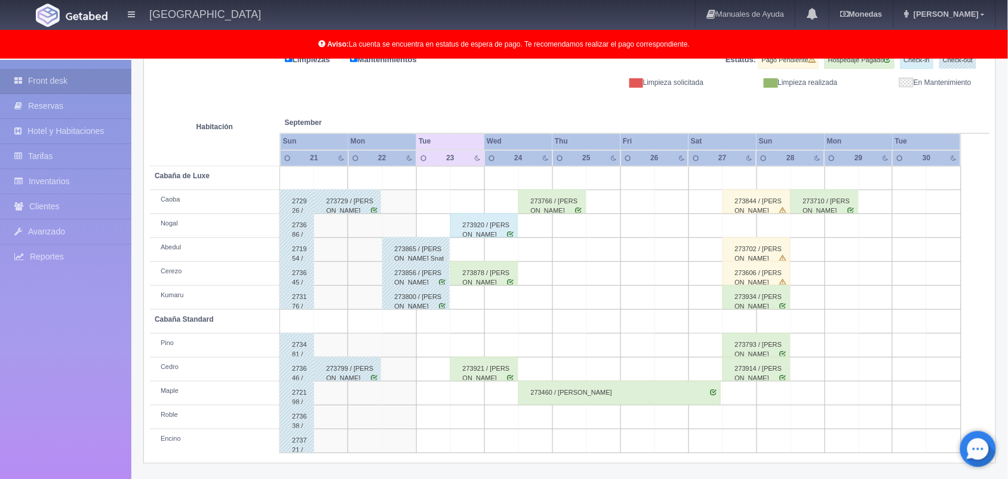
click at [492, 273] on div "273878 / [PERSON_NAME]" at bounding box center [484, 273] width 68 height 24
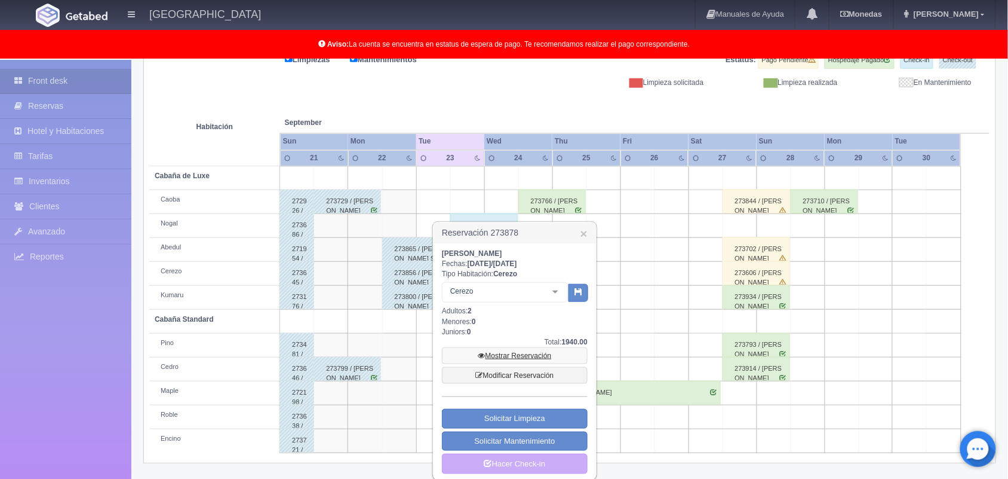
click at [526, 351] on link "Mostrar Reservación" at bounding box center [515, 355] width 146 height 17
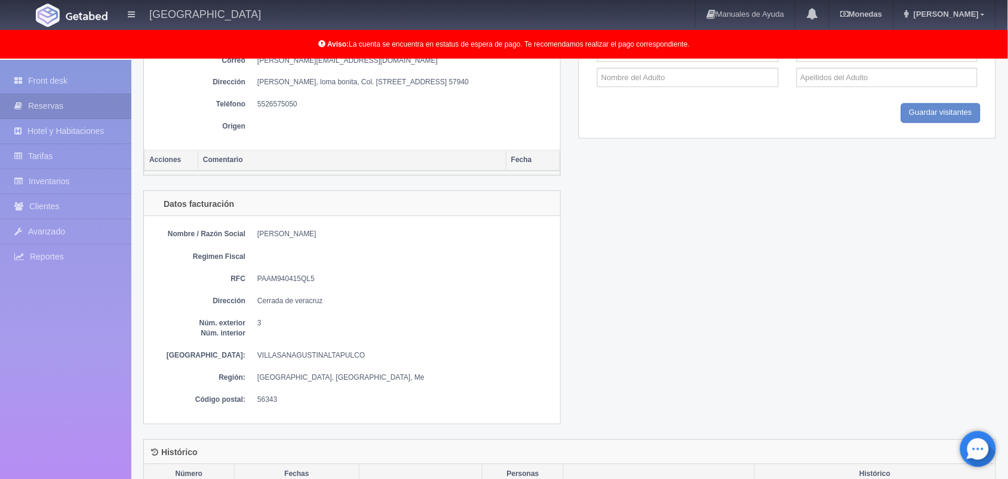
scroll to position [605, 0]
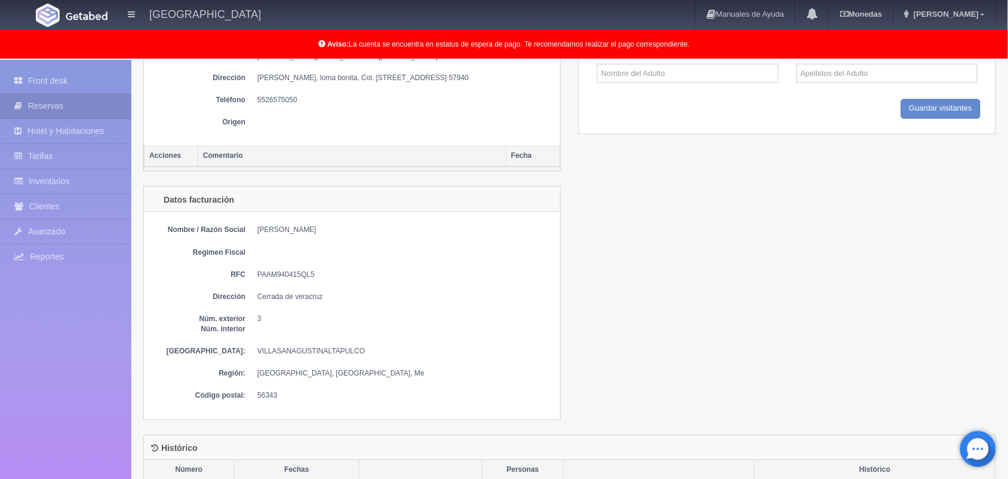
drag, startPoint x: 338, startPoint y: 234, endPoint x: 255, endPoint y: 234, distance: 82.4
click at [255, 234] on dl "Nombre / Razón Social [PERSON_NAME]" at bounding box center [352, 230] width 404 height 10
copy dd "[PERSON_NAME]"
drag, startPoint x: 314, startPoint y: 278, endPoint x: 258, endPoint y: 273, distance: 56.4
click at [258, 273] on dd "PAAM940415QL5" at bounding box center [405, 275] width 297 height 10
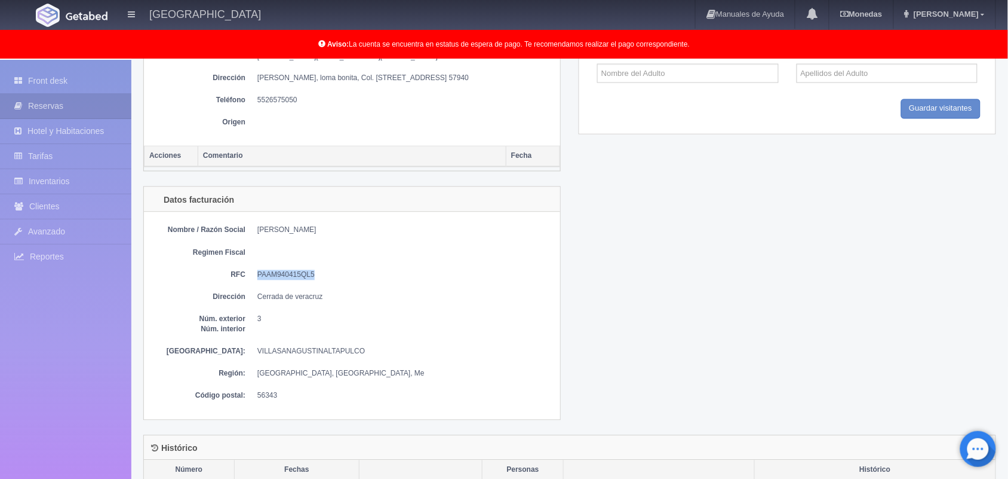
copy dd "PAAM940415QL5"
drag, startPoint x: 323, startPoint y: 300, endPoint x: 258, endPoint y: 299, distance: 64.5
click at [258, 299] on dd "Cerrada de veracruz" at bounding box center [405, 297] width 297 height 10
copy dd "Cerrada de veracruz"
click at [266, 321] on dd "3" at bounding box center [405, 319] width 297 height 10
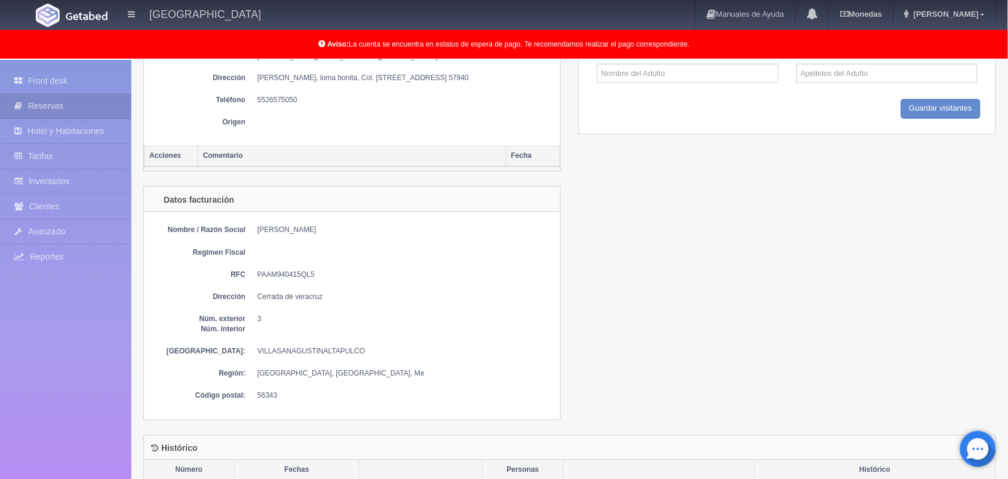
click at [266, 321] on dd "3" at bounding box center [405, 319] width 297 height 10
drag, startPoint x: 365, startPoint y: 358, endPoint x: 213, endPoint y: 350, distance: 152.0
click at [213, 350] on dl "[GEOGRAPHIC_DATA]: VILLASANAGUSTINALTAPULCO" at bounding box center [352, 352] width 404 height 10
copy dl "[GEOGRAPHIC_DATA]: VILLASANAGUSTINALTAPULCO"
click at [341, 373] on dd "[GEOGRAPHIC_DATA], [GEOGRAPHIC_DATA], Me" at bounding box center [405, 374] width 297 height 10
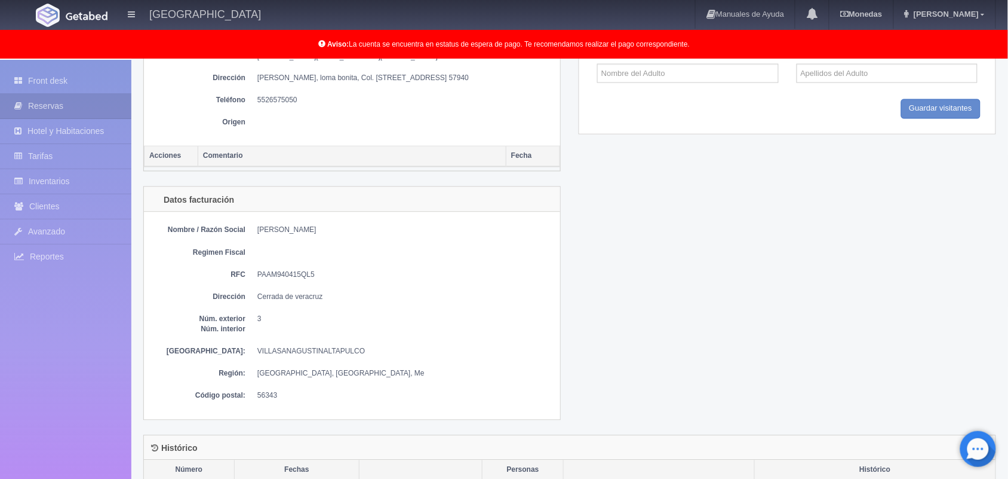
click at [342, 375] on dd "[GEOGRAPHIC_DATA], [GEOGRAPHIC_DATA], Me" at bounding box center [405, 374] width 297 height 10
drag, startPoint x: 342, startPoint y: 375, endPoint x: 258, endPoint y: 369, distance: 84.5
click at [258, 369] on div "Nombre / Razón Social [PERSON_NAME] Regimen Fiscal RFC PAAM940415QL5 Dirección …" at bounding box center [352, 315] width 416 height 207
copy dd "[GEOGRAPHIC_DATA], [GEOGRAPHIC_DATA], Me"
drag, startPoint x: 276, startPoint y: 396, endPoint x: 258, endPoint y: 396, distance: 17.9
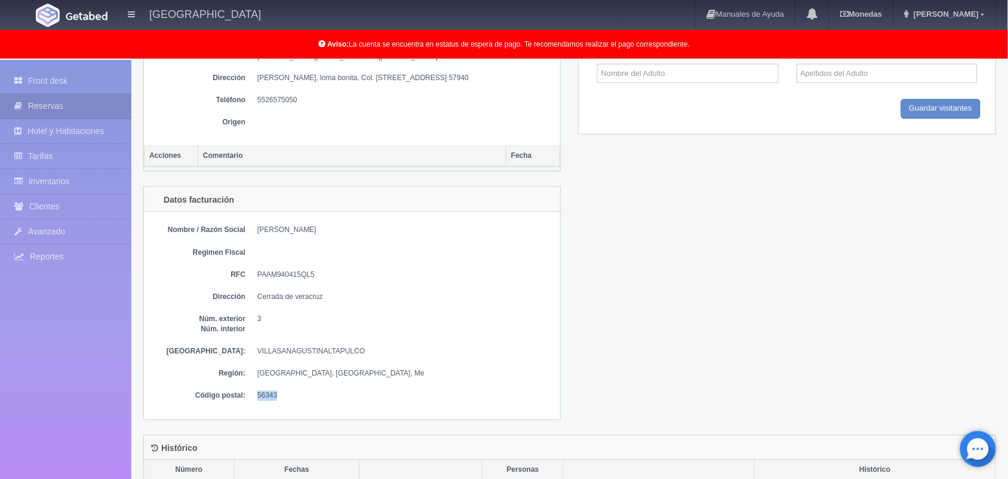
click at [258, 396] on dd "56343" at bounding box center [405, 396] width 297 height 10
copy dd "56343"
click at [381, 103] on dd "5526575050" at bounding box center [405, 101] width 297 height 10
click at [404, 144] on div "Nombre [PERSON_NAME] Correo [PERSON_NAME][EMAIL_ADDRESS][DOMAIN_NAME] Dirección…" at bounding box center [352, 81] width 416 height 130
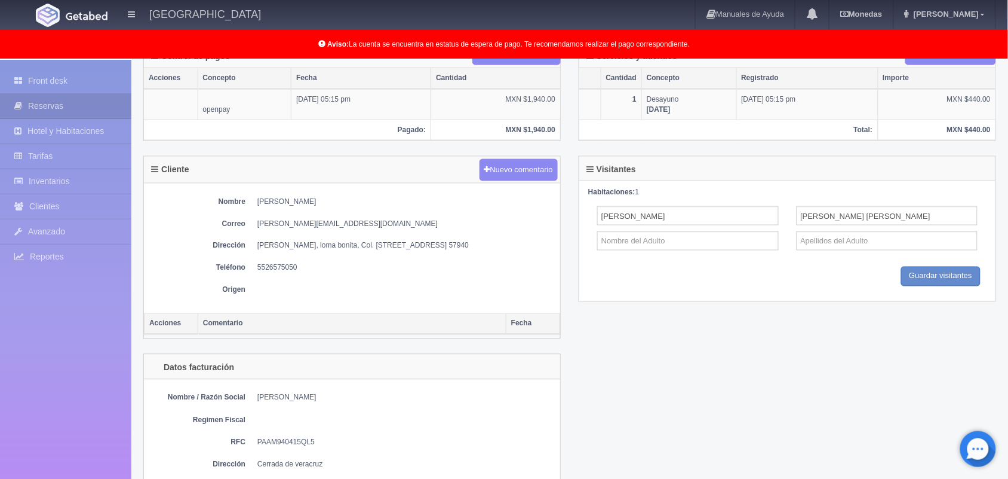
scroll to position [416, 0]
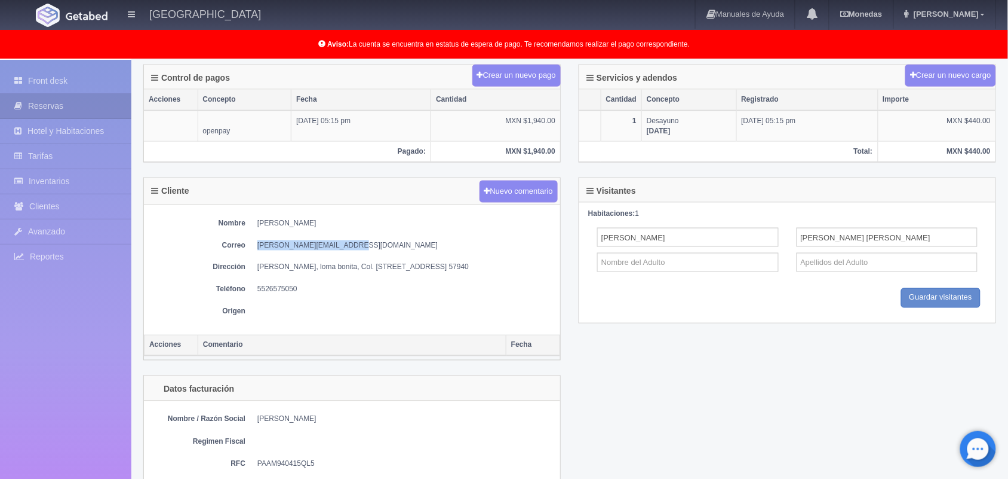
drag, startPoint x: 339, startPoint y: 247, endPoint x: 252, endPoint y: 248, distance: 87.8
click at [252, 248] on dl "Correo [PERSON_NAME][EMAIL_ADDRESS][DOMAIN_NAME]" at bounding box center [352, 245] width 404 height 10
copy dd "[PERSON_NAME][EMAIL_ADDRESS][DOMAIN_NAME]"
drag, startPoint x: 296, startPoint y: 293, endPoint x: 255, endPoint y: 293, distance: 40.6
click at [255, 293] on dl "Teléfono [PHONE_NUMBER]" at bounding box center [352, 289] width 404 height 10
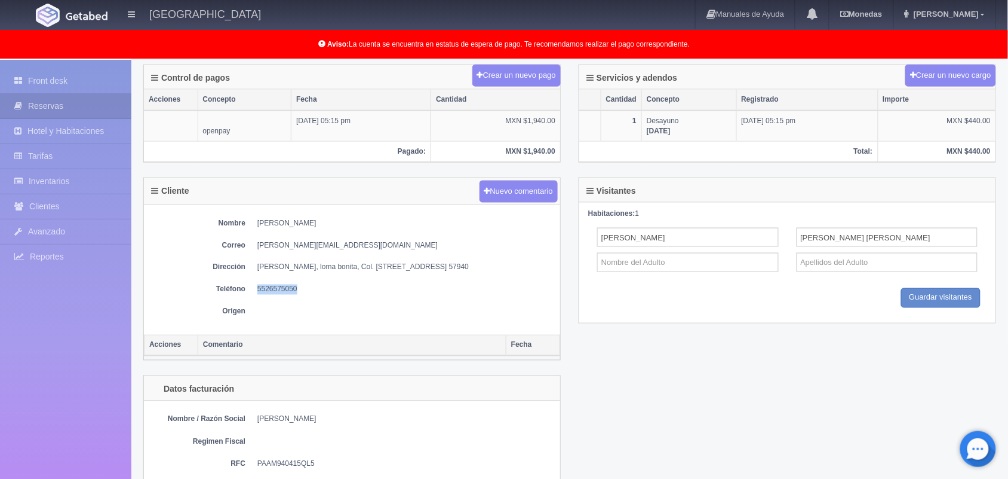
copy dd "5526575050"
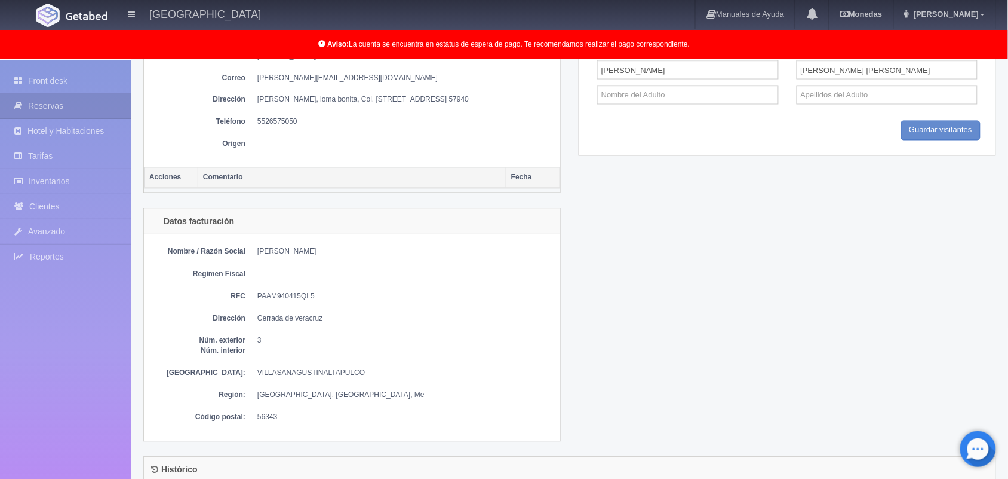
scroll to position [604, 0]
